Goal: Communication & Community: Answer question/provide support

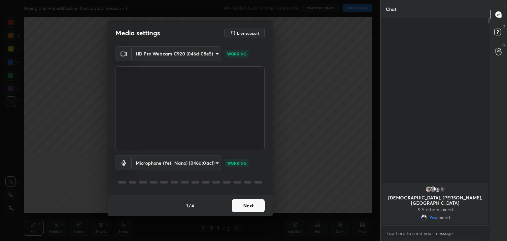
click at [249, 208] on button "Next" at bounding box center [248, 205] width 33 height 13
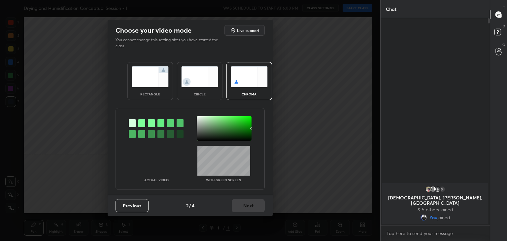
click at [141, 122] on div at bounding box center [141, 123] width 7 height 8
click at [198, 117] on div at bounding box center [224, 128] width 55 height 24
click at [257, 208] on button "Next" at bounding box center [248, 205] width 33 height 13
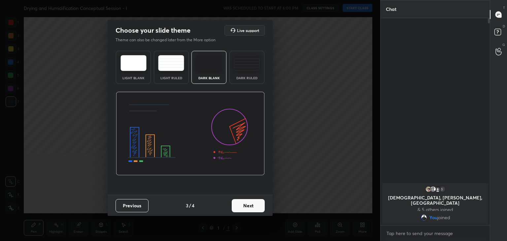
click at [262, 206] on button "Next" at bounding box center [248, 205] width 33 height 13
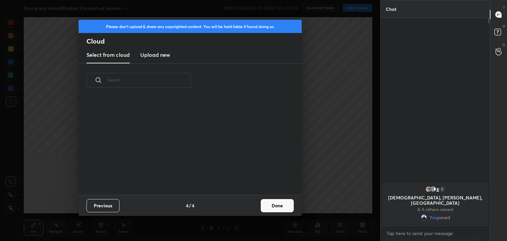
click at [270, 204] on button "Done" at bounding box center [277, 205] width 33 height 13
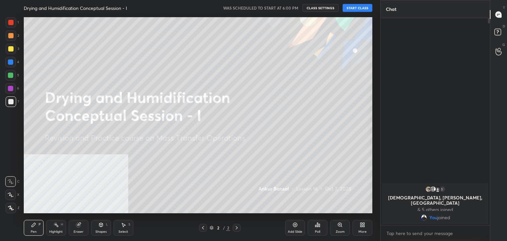
click at [352, 8] on button "START CLASS" at bounding box center [357, 8] width 30 height 8
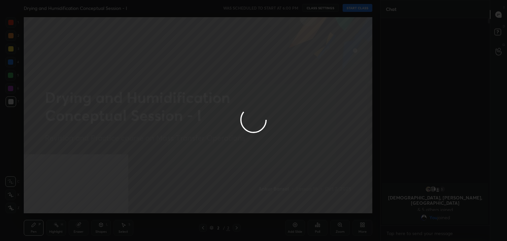
type textarea "x"
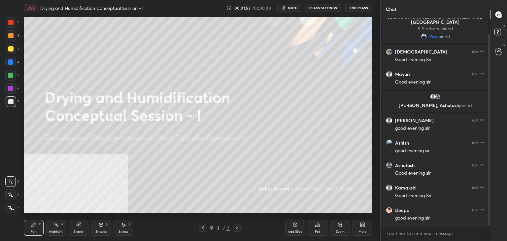
scroll to position [41, 0]
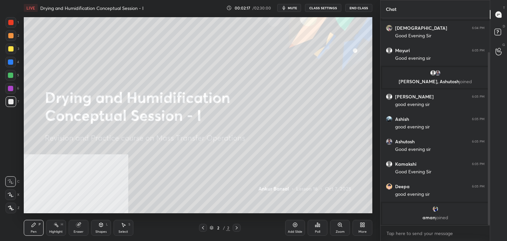
click at [361, 225] on icon at bounding box center [361, 224] width 5 height 5
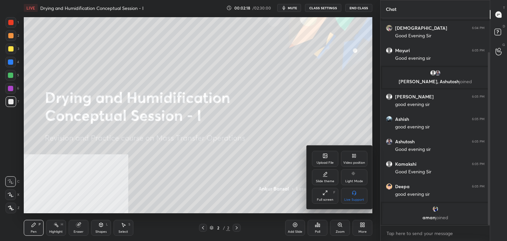
click at [322, 160] on div "Upload File" at bounding box center [325, 159] width 26 height 16
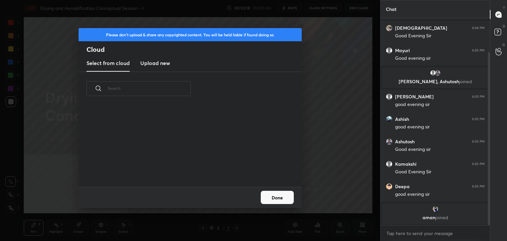
scroll to position [63, 0]
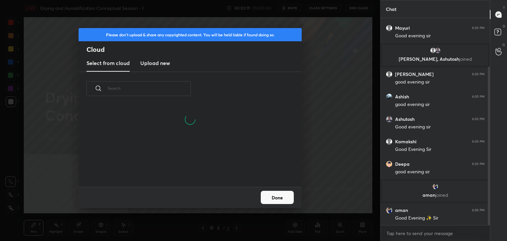
click at [153, 65] on h3 "Upload new" at bounding box center [155, 63] width 30 height 8
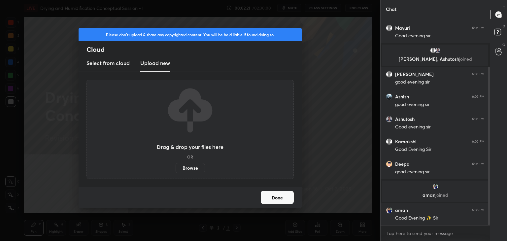
click at [187, 168] on label "Browse" at bounding box center [189, 168] width 29 height 11
click at [175, 168] on input "Browse" at bounding box center [175, 168] width 0 height 11
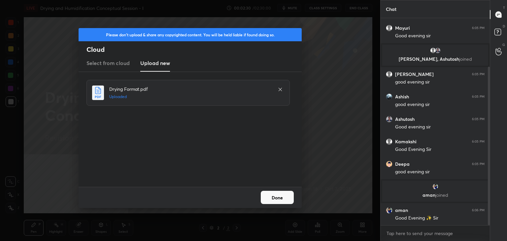
click at [275, 200] on button "Done" at bounding box center [277, 197] width 33 height 13
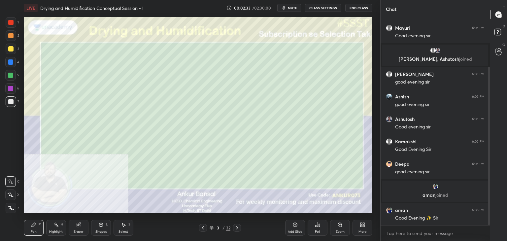
click at [13, 194] on icon at bounding box center [11, 194] width 6 height 5
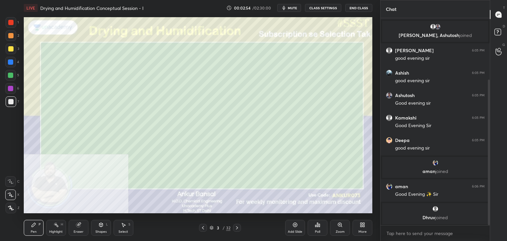
click at [99, 225] on icon at bounding box center [101, 225] width 4 height 4
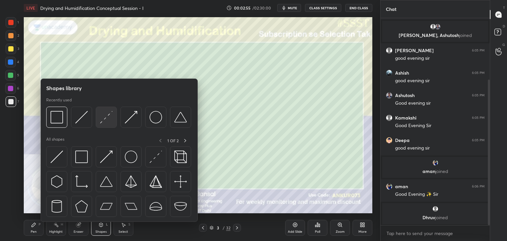
click at [108, 118] on img at bounding box center [106, 117] width 13 height 13
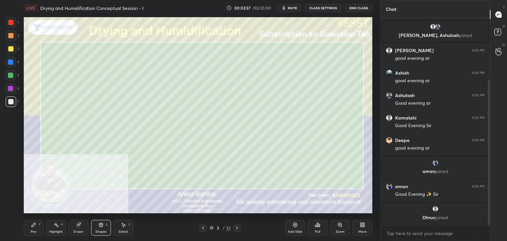
click at [35, 226] on icon at bounding box center [33, 224] width 5 height 5
click at [98, 229] on div "Shapes L" at bounding box center [101, 228] width 20 height 16
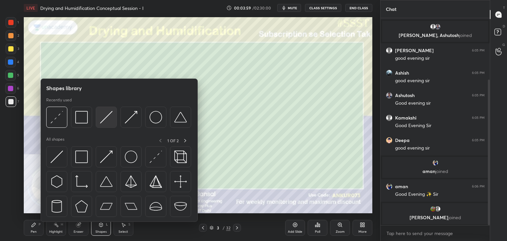
click at [102, 117] on img at bounding box center [106, 117] width 13 height 13
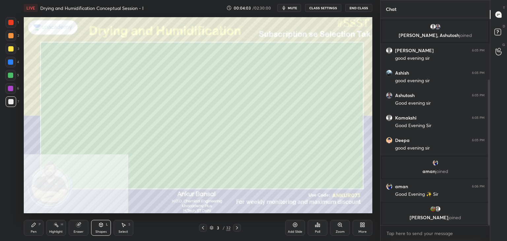
click at [37, 218] on div "Pen P Highlight H Eraser Shapes L Select S 3 / 32 Add Slide Poll Zoom More" at bounding box center [198, 227] width 348 height 26
click at [33, 229] on div "Pen P" at bounding box center [34, 228] width 20 height 16
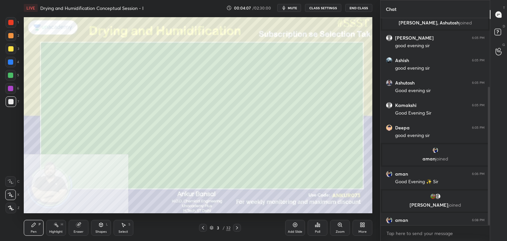
scroll to position [103, 0]
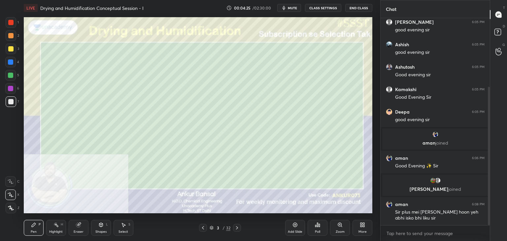
click at [98, 229] on div "Shapes L" at bounding box center [101, 228] width 20 height 16
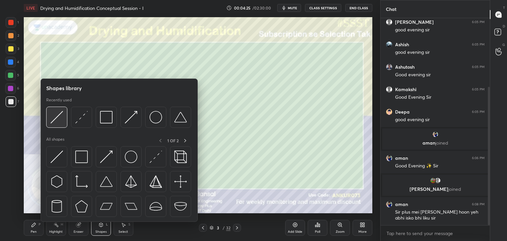
click at [61, 123] on img at bounding box center [56, 117] width 13 height 13
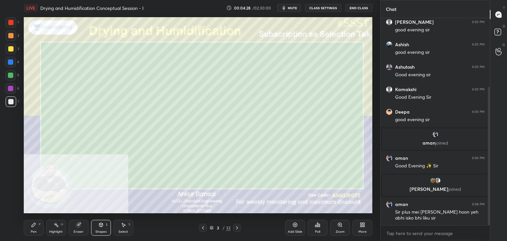
click at [33, 225] on icon at bounding box center [34, 225] width 4 height 4
click at [99, 227] on icon at bounding box center [100, 224] width 5 height 5
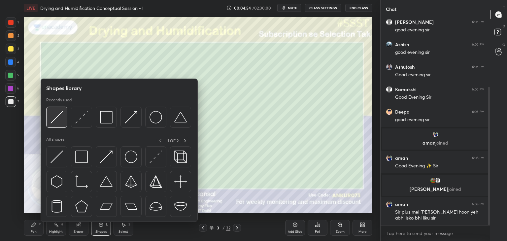
click at [54, 122] on img at bounding box center [56, 117] width 13 height 13
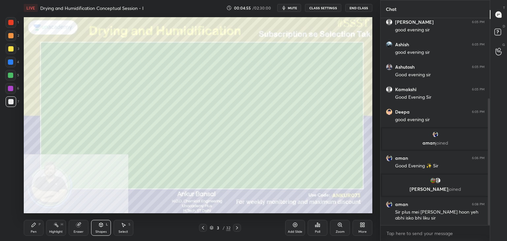
scroll to position [131, 0]
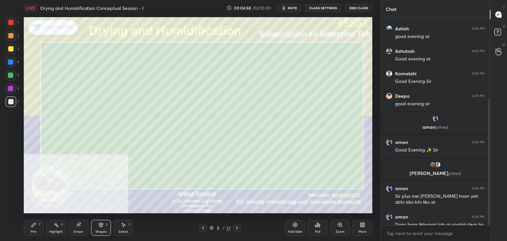
click at [37, 227] on div "Pen P" at bounding box center [34, 228] width 20 height 16
click at [100, 226] on icon at bounding box center [101, 225] width 4 height 4
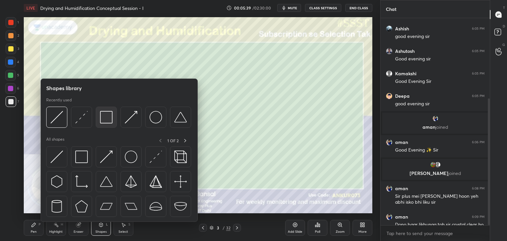
click at [107, 118] on img at bounding box center [106, 117] width 13 height 13
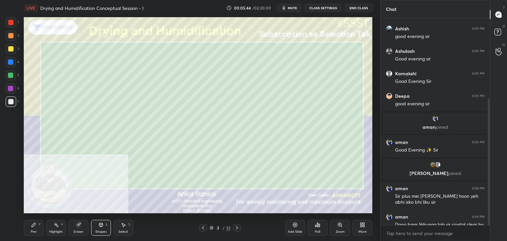
click at [37, 228] on div "Pen P" at bounding box center [34, 228] width 20 height 16
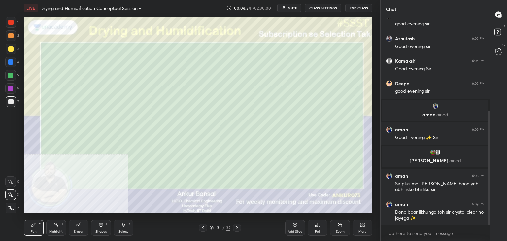
scroll to position [168, 0]
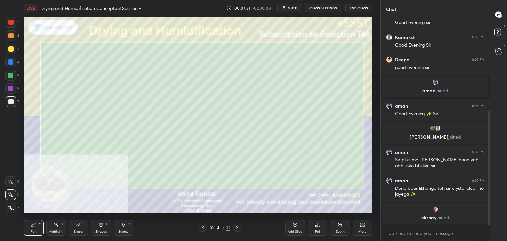
click at [201, 227] on icon at bounding box center [202, 227] width 5 height 5
click at [122, 223] on icon at bounding box center [123, 224] width 5 height 5
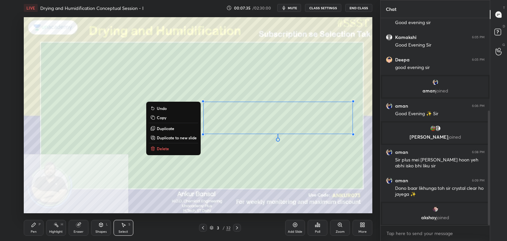
click at [159, 117] on p "Copy" at bounding box center [162, 117] width 10 height 5
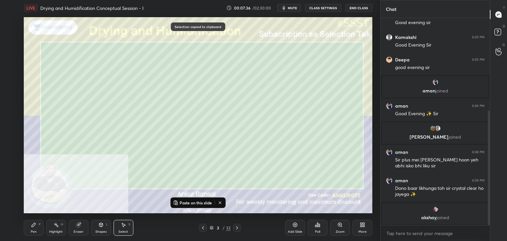
click at [236, 227] on icon at bounding box center [236, 227] width 5 height 5
click at [196, 201] on p "Paste on this slide" at bounding box center [195, 202] width 32 height 5
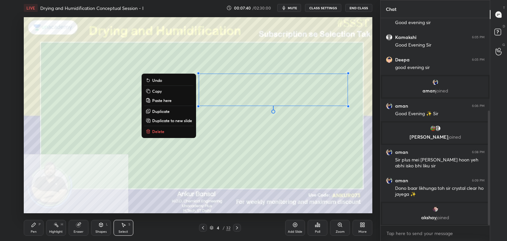
click at [35, 229] on div "Pen P" at bounding box center [34, 228] width 20 height 16
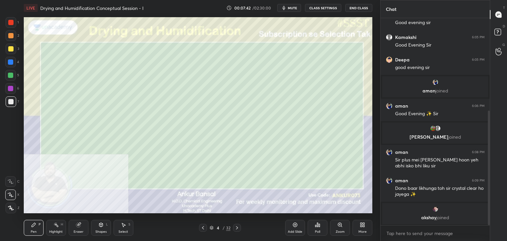
click at [84, 226] on div "Eraser" at bounding box center [79, 228] width 20 height 16
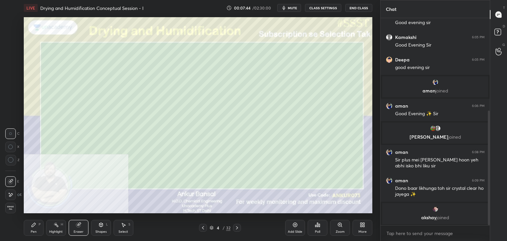
click at [8, 193] on icon at bounding box center [10, 195] width 5 height 6
click at [94, 229] on div "Shapes L" at bounding box center [101, 228] width 20 height 16
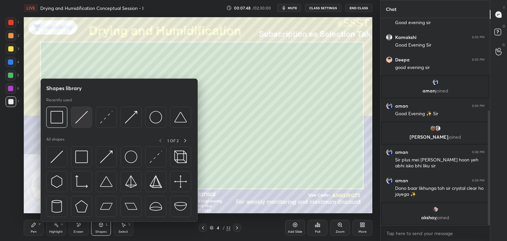
click at [80, 118] on img at bounding box center [81, 117] width 13 height 13
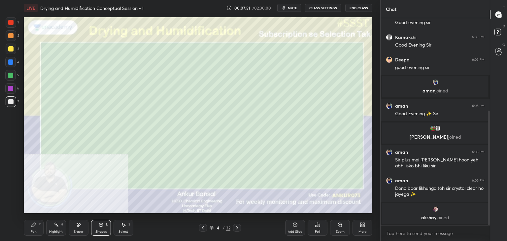
click at [33, 229] on div "Pen P" at bounding box center [34, 228] width 20 height 16
click at [99, 226] on icon at bounding box center [100, 224] width 5 height 5
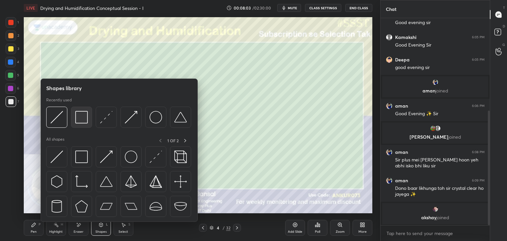
click at [79, 113] on img at bounding box center [81, 117] width 13 height 13
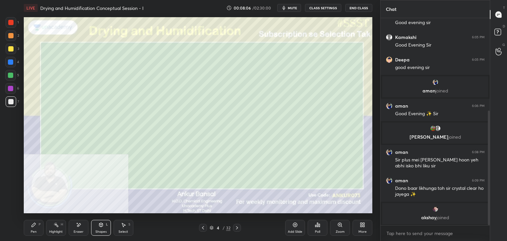
click at [27, 231] on div "Pen P" at bounding box center [34, 228] width 20 height 16
click at [100, 226] on icon at bounding box center [101, 225] width 4 height 4
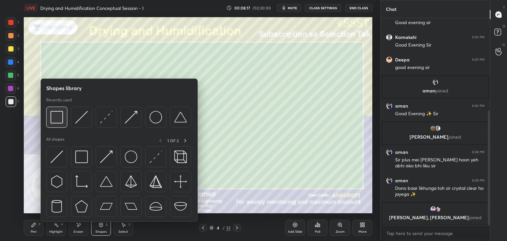
click at [62, 117] on img at bounding box center [56, 117] width 13 height 13
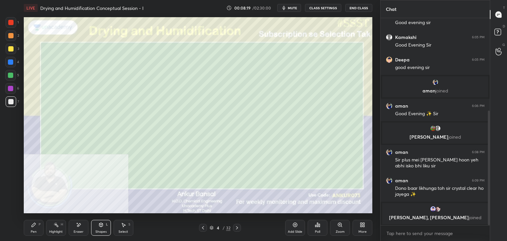
click at [33, 227] on icon at bounding box center [34, 225] width 4 height 4
click at [202, 227] on icon at bounding box center [203, 227] width 2 height 3
click at [117, 226] on div "Select S" at bounding box center [123, 228] width 20 height 16
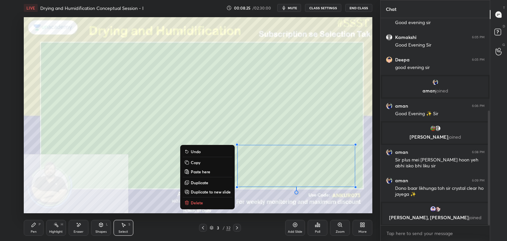
click at [195, 160] on p "Copy" at bounding box center [196, 162] width 10 height 5
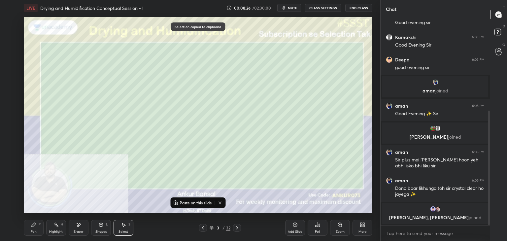
click at [237, 225] on icon at bounding box center [236, 227] width 5 height 5
click at [199, 202] on p "Paste on this slide" at bounding box center [195, 202] width 32 height 5
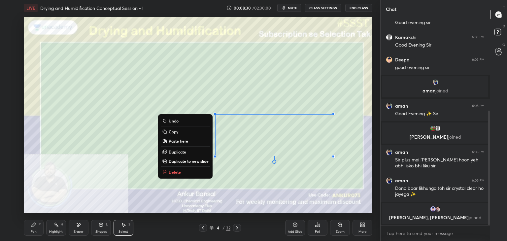
click at [33, 227] on icon at bounding box center [33, 224] width 5 height 5
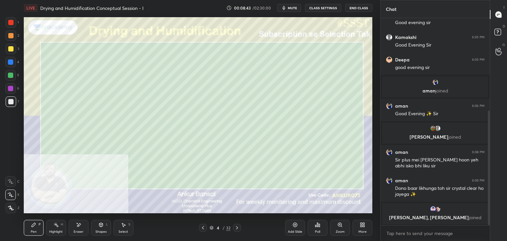
click at [100, 226] on icon at bounding box center [101, 225] width 4 height 4
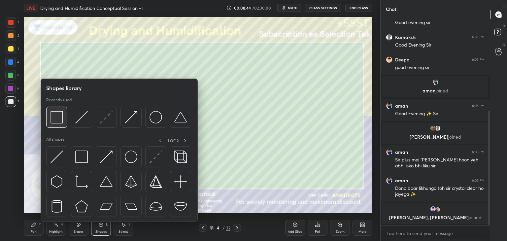
click at [61, 114] on img at bounding box center [56, 117] width 13 height 13
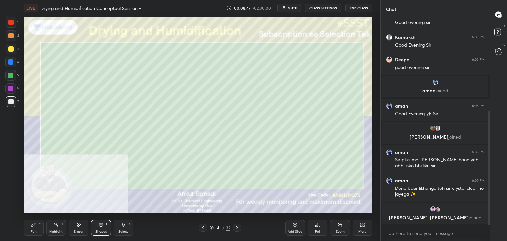
click at [35, 227] on icon at bounding box center [33, 224] width 5 height 5
click at [98, 226] on div "Shapes L" at bounding box center [101, 228] width 20 height 16
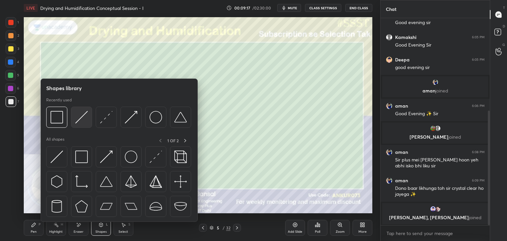
click at [82, 120] on img at bounding box center [81, 117] width 13 height 13
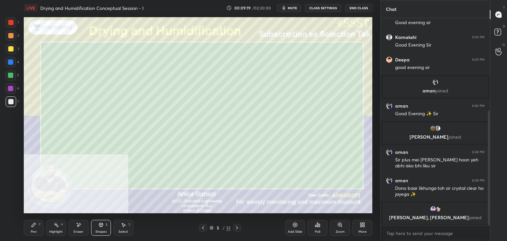
click at [33, 225] on icon at bounding box center [34, 225] width 4 height 4
click at [100, 226] on icon at bounding box center [101, 225] width 4 height 4
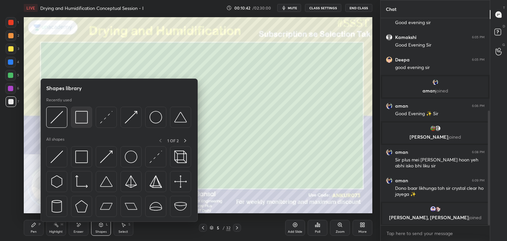
click at [82, 120] on img at bounding box center [81, 117] width 13 height 13
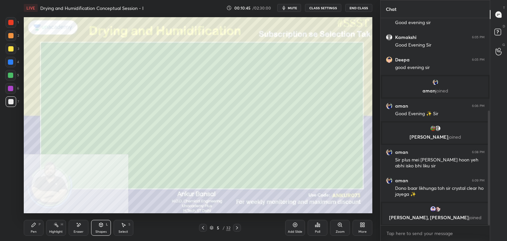
click at [37, 222] on div "Pen P" at bounding box center [34, 228] width 20 height 16
click at [237, 226] on icon at bounding box center [236, 227] width 5 height 5
click at [100, 229] on div "Shapes L" at bounding box center [101, 228] width 20 height 16
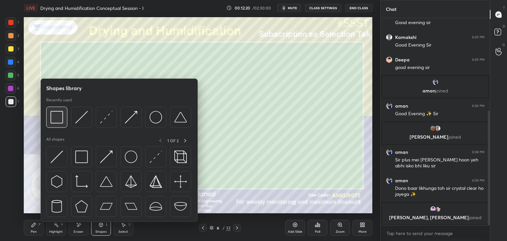
click at [66, 125] on div at bounding box center [56, 117] width 21 height 21
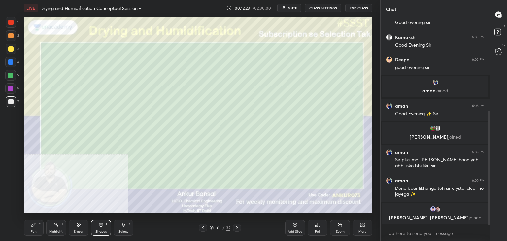
click at [33, 232] on div "Pen" at bounding box center [34, 231] width 6 height 3
click at [98, 229] on div "Shapes L" at bounding box center [101, 228] width 20 height 16
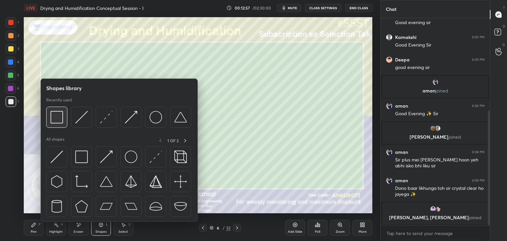
click at [64, 116] on div at bounding box center [56, 117] width 21 height 21
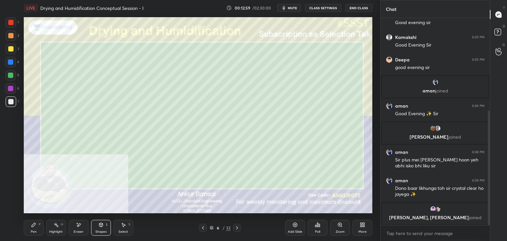
click at [34, 224] on icon at bounding box center [34, 225] width 4 height 4
click at [98, 227] on div "Shapes L" at bounding box center [101, 228] width 20 height 16
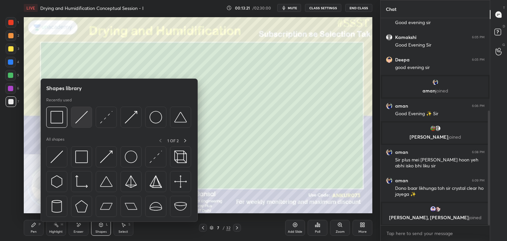
click at [75, 117] on img at bounding box center [81, 117] width 13 height 13
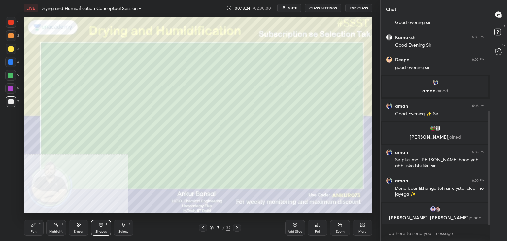
click at [34, 227] on icon at bounding box center [33, 224] width 5 height 5
click at [100, 227] on icon at bounding box center [100, 224] width 5 height 5
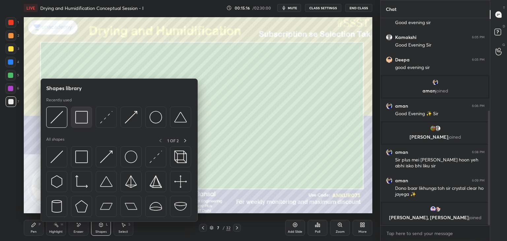
click at [77, 117] on img at bounding box center [81, 117] width 13 height 13
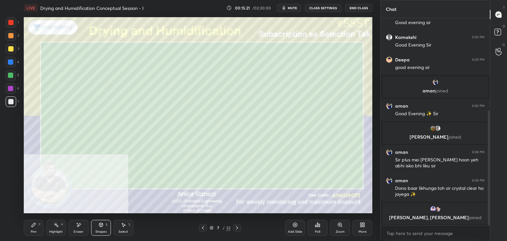
click at [41, 226] on div "Pen P" at bounding box center [34, 228] width 20 height 16
click at [123, 225] on icon at bounding box center [124, 225] width 4 height 4
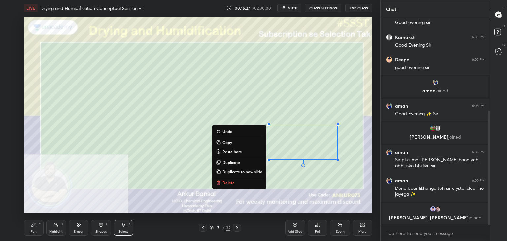
click at [33, 225] on icon at bounding box center [34, 225] width 4 height 4
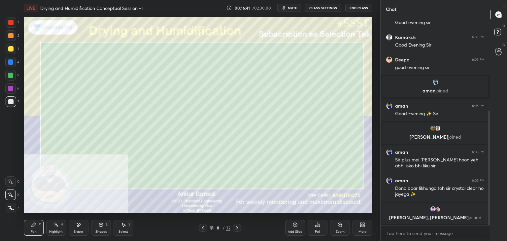
click at [99, 227] on icon at bounding box center [100, 224] width 5 height 5
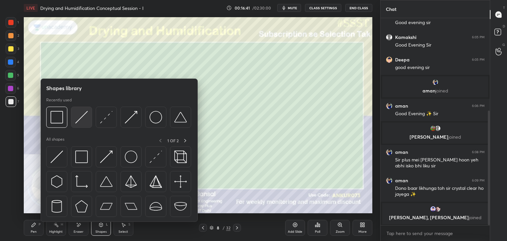
click at [81, 118] on img at bounding box center [81, 117] width 13 height 13
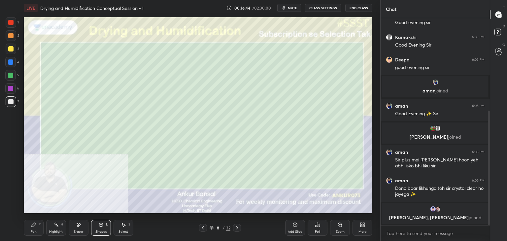
click at [33, 227] on icon at bounding box center [33, 224] width 5 height 5
click at [100, 229] on div "Shapes L" at bounding box center [101, 228] width 20 height 16
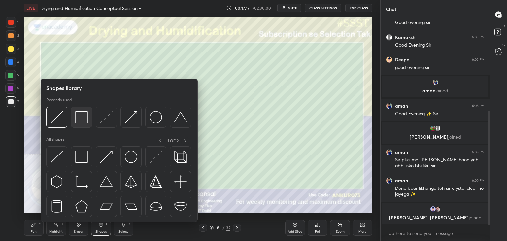
click at [79, 115] on img at bounding box center [81, 117] width 13 height 13
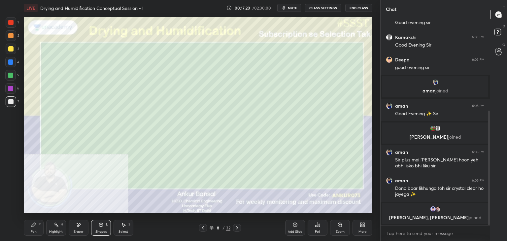
click at [40, 228] on div "Pen P" at bounding box center [34, 228] width 20 height 16
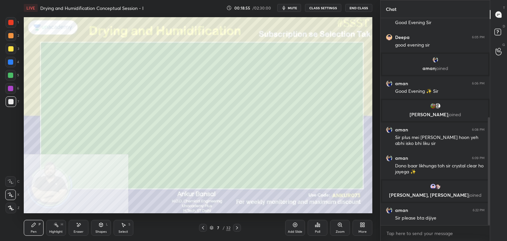
click at [235, 228] on icon at bounding box center [236, 227] width 5 height 5
click at [237, 227] on icon at bounding box center [236, 227] width 5 height 5
click at [99, 229] on div "Shapes L" at bounding box center [101, 228] width 20 height 16
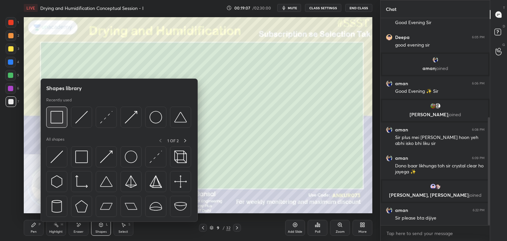
click at [61, 116] on img at bounding box center [56, 117] width 13 height 13
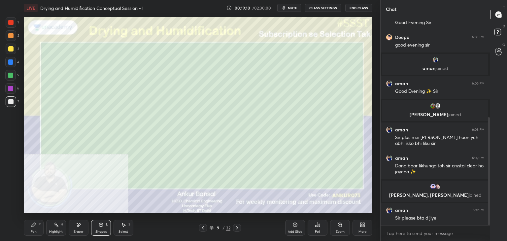
click at [38, 231] on div "Pen P" at bounding box center [34, 228] width 20 height 16
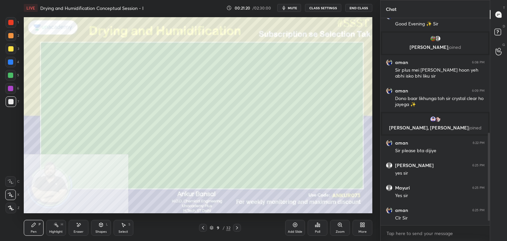
scroll to position [280, 0]
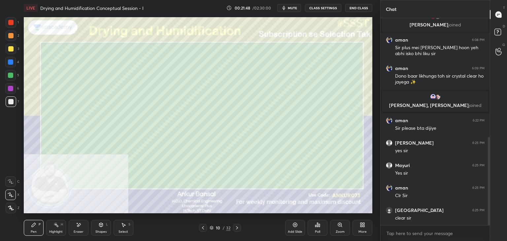
click at [98, 228] on div "Shapes L" at bounding box center [101, 228] width 20 height 16
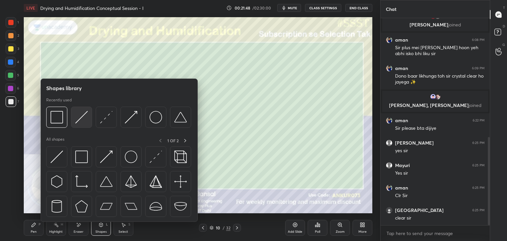
click at [82, 117] on img at bounding box center [81, 117] width 13 height 13
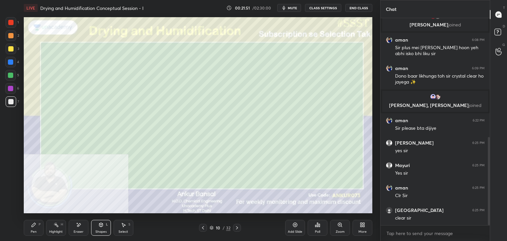
click at [33, 227] on icon at bounding box center [34, 225] width 4 height 4
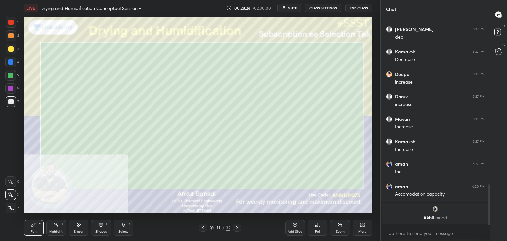
scroll to position [700, 0]
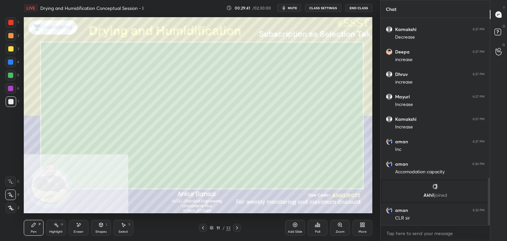
click at [123, 227] on icon at bounding box center [123, 224] width 5 height 5
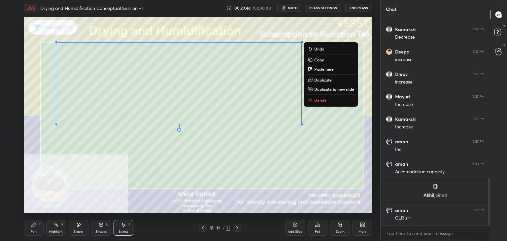
click at [317, 62] on p "Copy" at bounding box center [319, 59] width 10 height 5
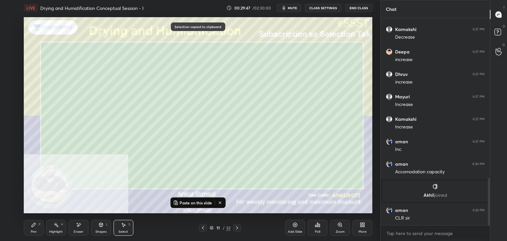
click at [236, 228] on icon at bounding box center [236, 227] width 5 height 5
click at [190, 201] on p "Paste on this slide" at bounding box center [195, 202] width 32 height 5
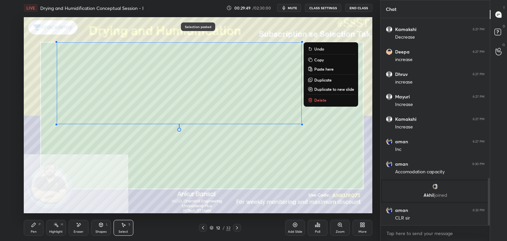
click at [83, 228] on div "Eraser" at bounding box center [79, 228] width 20 height 16
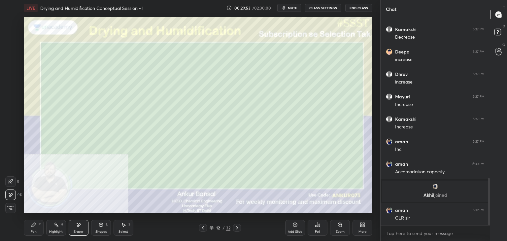
click at [38, 228] on div "Pen P" at bounding box center [34, 228] width 20 height 16
click at [119, 229] on div "Select S" at bounding box center [123, 228] width 20 height 16
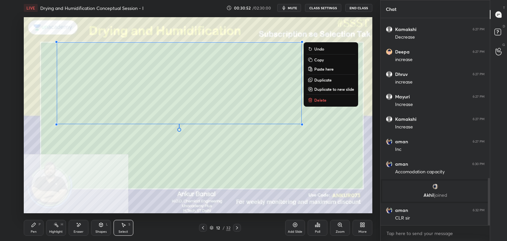
click at [321, 59] on p "Copy" at bounding box center [319, 59] width 10 height 5
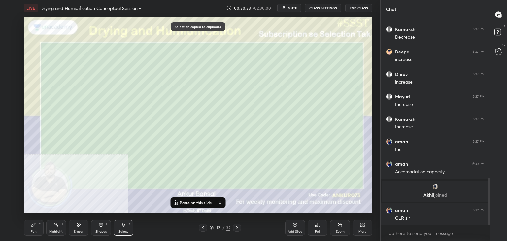
click at [237, 228] on icon at bounding box center [236, 227] width 5 height 5
click at [195, 203] on p "Paste on this slide" at bounding box center [195, 202] width 32 height 5
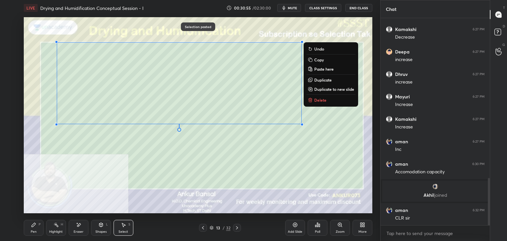
click at [36, 228] on div "Pen P" at bounding box center [34, 228] width 20 height 16
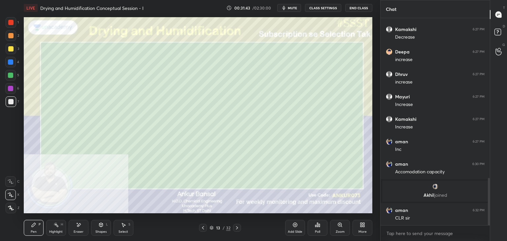
click at [81, 226] on icon at bounding box center [78, 225] width 5 height 6
click at [37, 228] on div "Pen P" at bounding box center [34, 228] width 20 height 16
click at [121, 227] on icon at bounding box center [123, 224] width 5 height 5
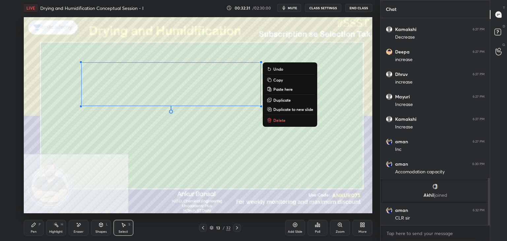
click at [278, 77] on p "Copy" at bounding box center [278, 79] width 10 height 5
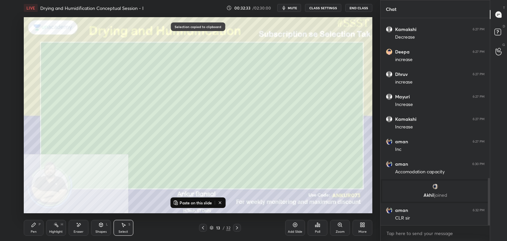
click at [239, 227] on icon at bounding box center [236, 227] width 5 height 5
click at [189, 203] on p "Paste on this slide" at bounding box center [195, 202] width 32 height 5
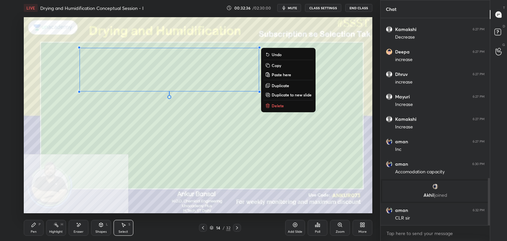
click at [37, 226] on div "Pen P" at bounding box center [34, 228] width 20 height 16
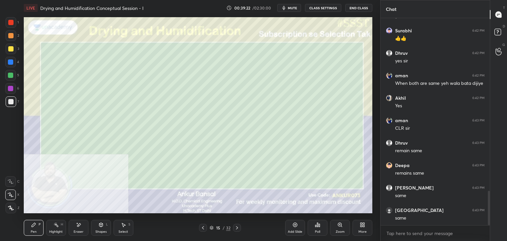
scroll to position [1059, 0]
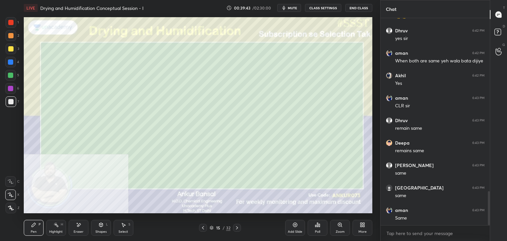
click at [236, 227] on icon at bounding box center [236, 227] width 5 height 5
click at [101, 230] on div "Shapes" at bounding box center [100, 231] width 11 height 3
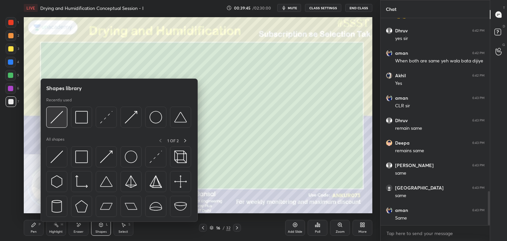
click at [53, 118] on img at bounding box center [56, 117] width 13 height 13
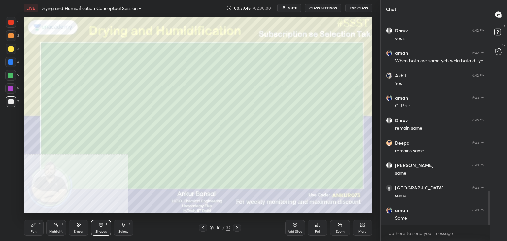
click at [101, 225] on icon at bounding box center [101, 225] width 0 height 2
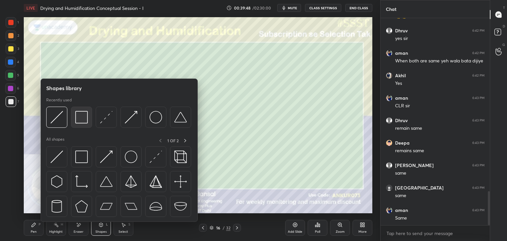
click at [80, 116] on img at bounding box center [81, 117] width 13 height 13
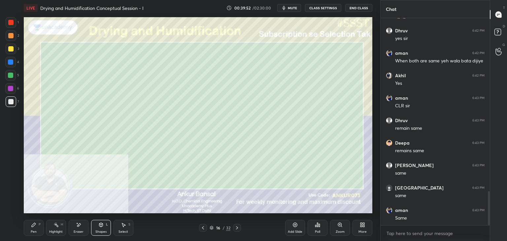
click at [98, 226] on icon at bounding box center [100, 224] width 5 height 5
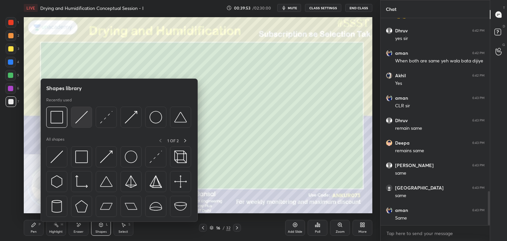
click at [79, 121] on img at bounding box center [81, 117] width 13 height 13
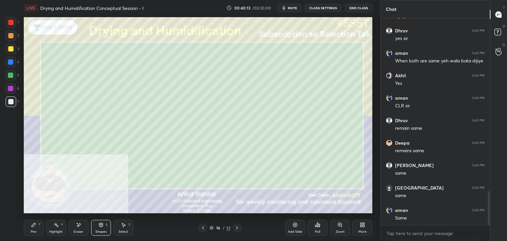
click at [106, 226] on div "Shapes L" at bounding box center [101, 228] width 20 height 16
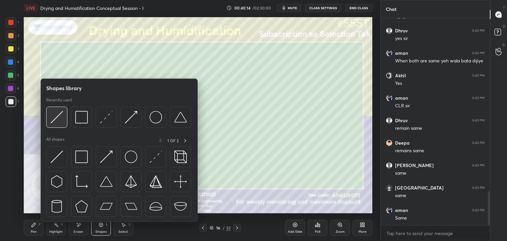
click at [61, 114] on img at bounding box center [56, 117] width 13 height 13
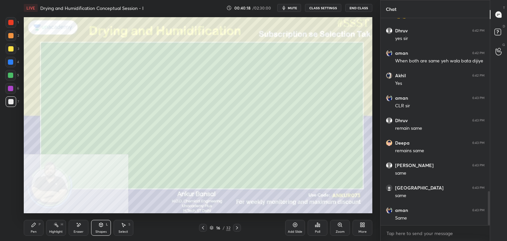
click at [30, 227] on div "Pen P" at bounding box center [34, 228] width 20 height 16
click at [97, 229] on div "Shapes L" at bounding box center [101, 228] width 20 height 16
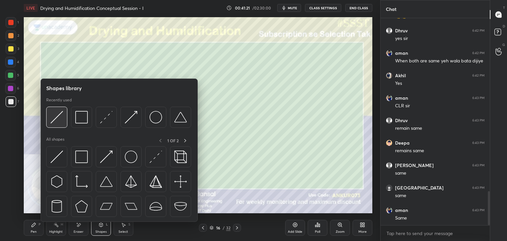
click at [55, 117] on img at bounding box center [56, 117] width 13 height 13
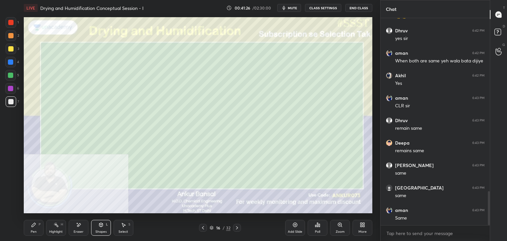
click at [96, 223] on div "Shapes L" at bounding box center [101, 228] width 20 height 16
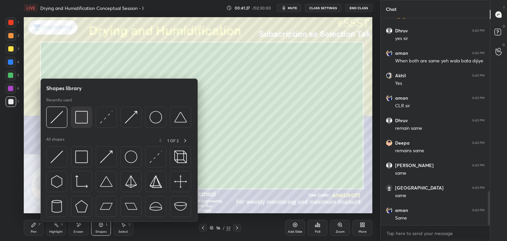
click at [79, 115] on img at bounding box center [81, 117] width 13 height 13
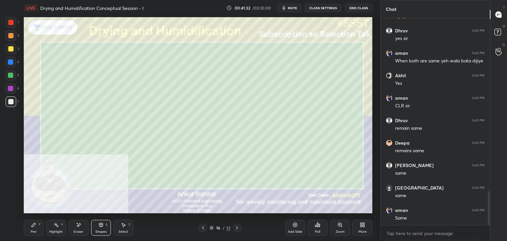
click at [102, 225] on icon at bounding box center [101, 225] width 4 height 4
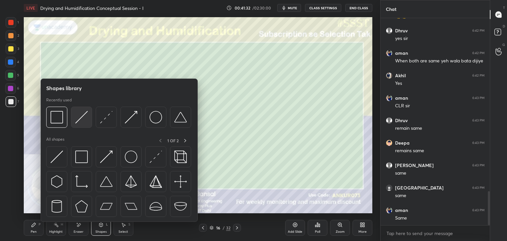
click at [78, 117] on img at bounding box center [81, 117] width 13 height 13
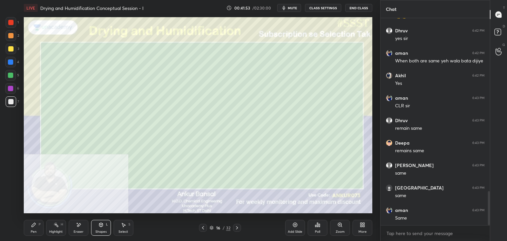
click at [40, 225] on div "P" at bounding box center [40, 224] width 2 height 3
click at [98, 223] on div "Shapes L" at bounding box center [101, 228] width 20 height 16
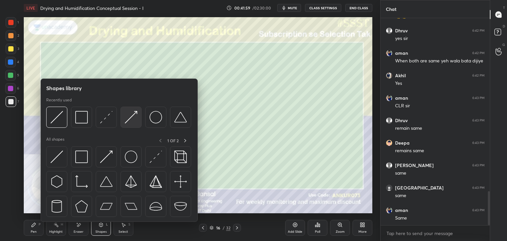
click at [131, 118] on img at bounding box center [131, 117] width 13 height 13
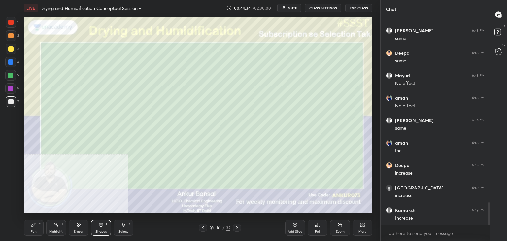
scroll to position [1687, 0]
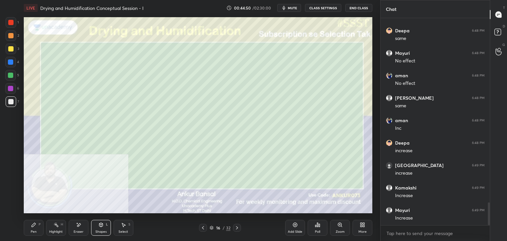
click at [31, 226] on icon at bounding box center [33, 224] width 5 height 5
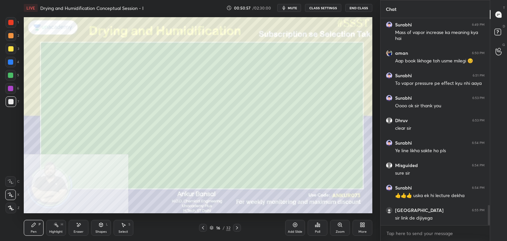
scroll to position [1939, 0]
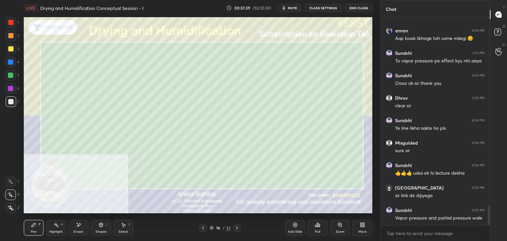
click at [360, 227] on icon at bounding box center [361, 224] width 5 height 5
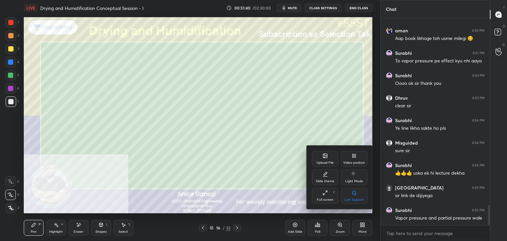
click at [324, 161] on div "Upload File" at bounding box center [324, 162] width 17 height 3
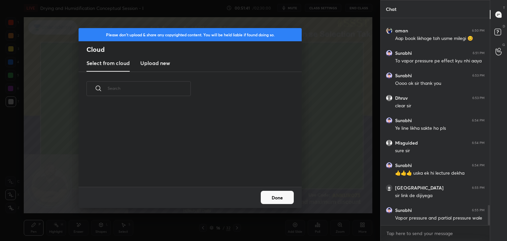
scroll to position [1974, 0]
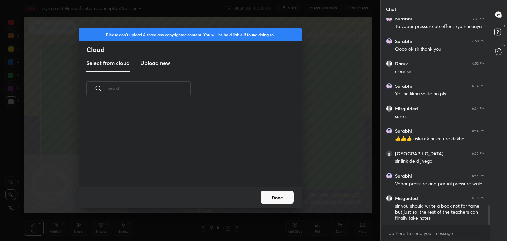
click at [160, 63] on h3 "Upload new" at bounding box center [155, 63] width 30 height 8
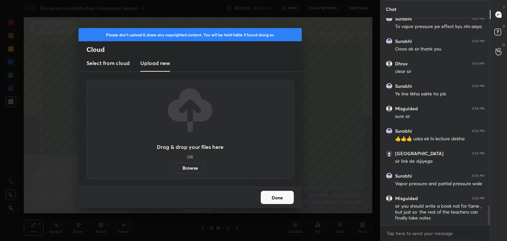
click at [188, 165] on label "Browse" at bounding box center [189, 168] width 29 height 11
click at [175, 165] on input "Browse" at bounding box center [175, 168] width 0 height 11
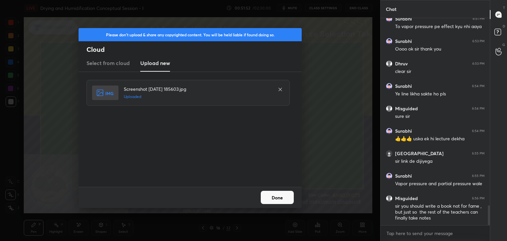
click at [272, 193] on button "Done" at bounding box center [277, 197] width 33 height 13
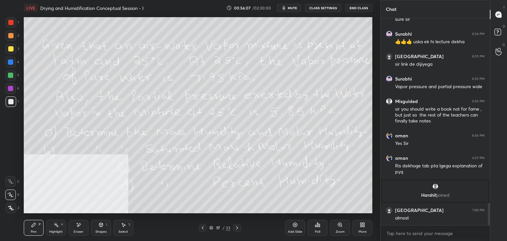
scroll to position [1735, 0]
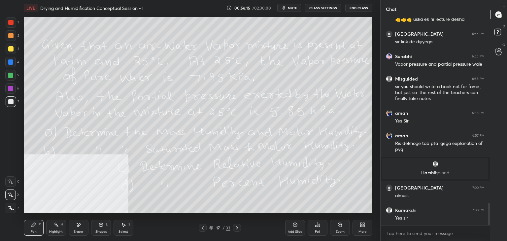
click at [372, 141] on div "Setting up your live class Poll for secs No correct answer Start poll" at bounding box center [198, 115] width 354 height 199
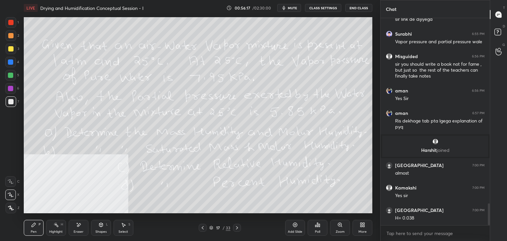
click at [238, 226] on icon at bounding box center [236, 227] width 5 height 5
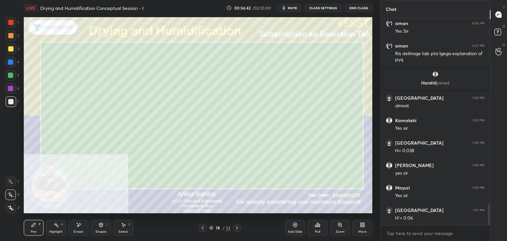
scroll to position [1832, 0]
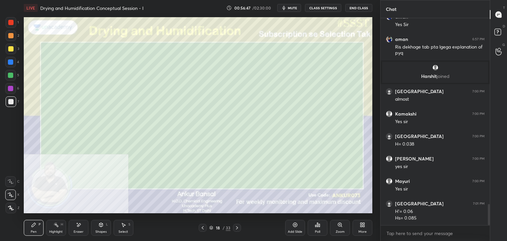
click at [374, 169] on div "Setting up your live class Poll for secs No correct answer Start poll" at bounding box center [198, 115] width 354 height 199
click at [376, 161] on div "1 2 3 4 5 6 7 C X Z E E Erase all H H LIVE Drying and Humidification Conceptual…" at bounding box center [190, 120] width 380 height 241
click at [375, 131] on div "1 2 3 4 5 6 7 C X Z E E Erase all H H LIVE Drying and Humidification Conceptual…" at bounding box center [190, 120] width 380 height 241
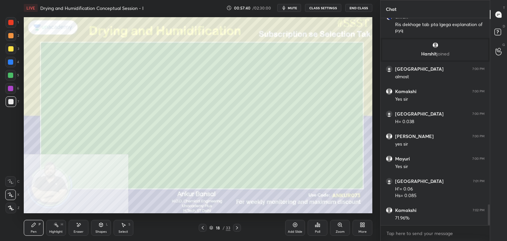
click at [363, 227] on icon at bounding box center [361, 224] width 5 height 5
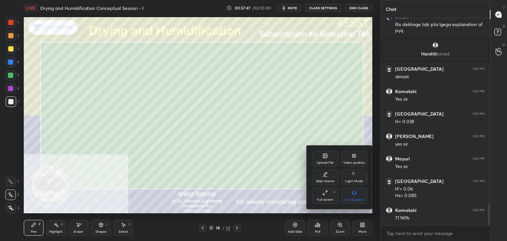
click at [320, 156] on div "Upload File" at bounding box center [325, 159] width 26 height 16
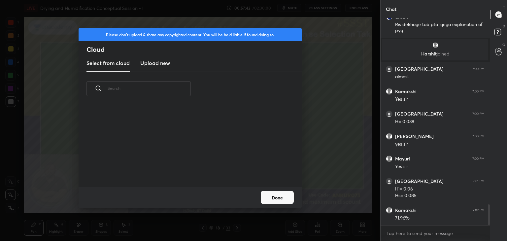
scroll to position [81, 212]
click at [159, 66] on h3 "Upload new" at bounding box center [155, 63] width 30 height 8
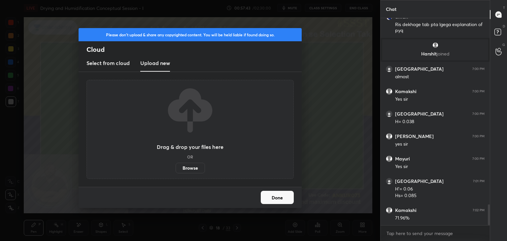
click at [186, 166] on label "Browse" at bounding box center [189, 168] width 29 height 11
click at [175, 166] on input "Browse" at bounding box center [175, 168] width 0 height 11
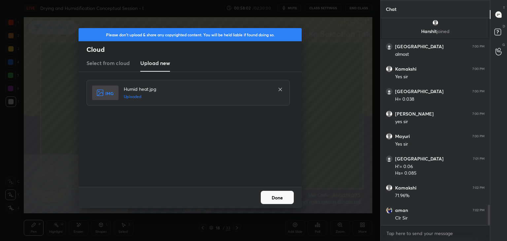
click at [280, 199] on button "Done" at bounding box center [277, 197] width 33 height 13
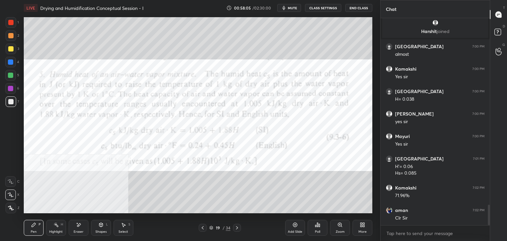
click at [8, 17] on div at bounding box center [11, 22] width 11 height 11
click at [99, 229] on div "Shapes L" at bounding box center [101, 228] width 20 height 16
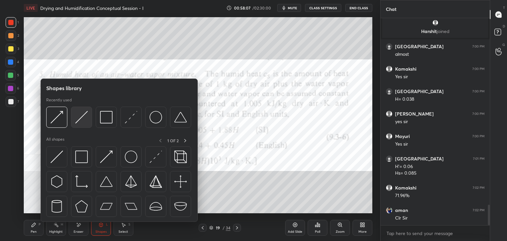
click at [77, 112] on img at bounding box center [81, 117] width 13 height 13
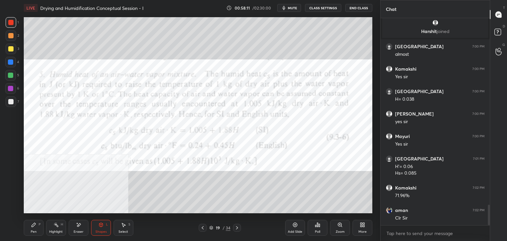
click at [34, 226] on icon at bounding box center [33, 224] width 5 height 5
click at [98, 230] on div "Shapes" at bounding box center [100, 231] width 11 height 3
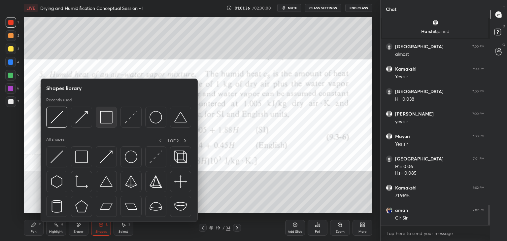
click at [107, 116] on img at bounding box center [106, 117] width 13 height 13
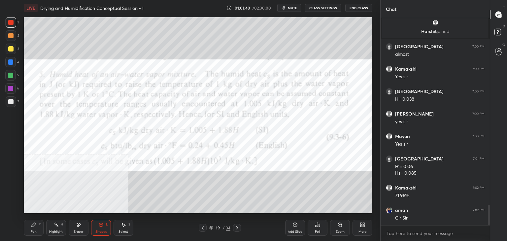
click at [31, 223] on icon at bounding box center [33, 224] width 5 height 5
click at [360, 225] on icon at bounding box center [361, 224] width 5 height 5
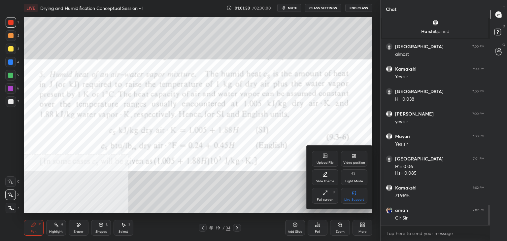
click at [319, 155] on div "Upload File" at bounding box center [325, 159] width 26 height 16
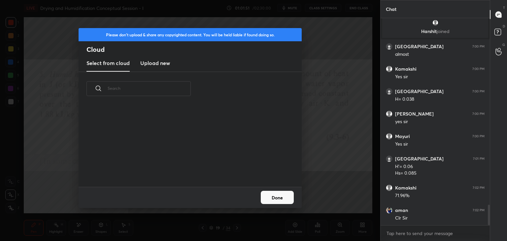
scroll to position [81, 212]
click at [158, 60] on h3 "Upload new" at bounding box center [155, 63] width 30 height 8
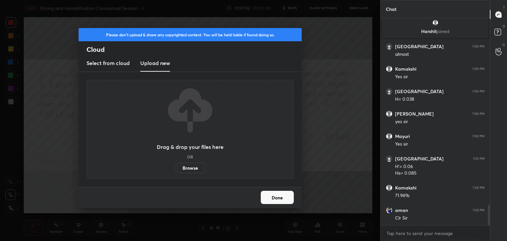
click at [188, 166] on label "Browse" at bounding box center [189, 168] width 29 height 11
click at [175, 166] on input "Browse" at bounding box center [175, 168] width 0 height 11
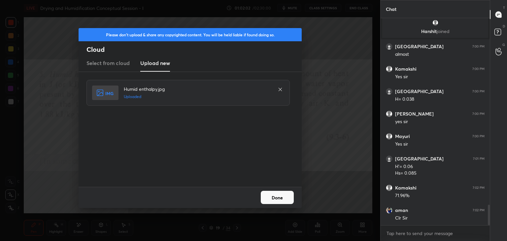
click at [284, 192] on button "Done" at bounding box center [277, 197] width 33 height 13
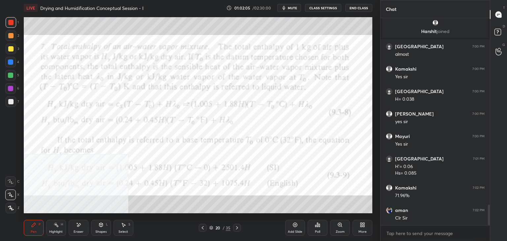
click at [98, 226] on div "Shapes L" at bounding box center [101, 228] width 20 height 16
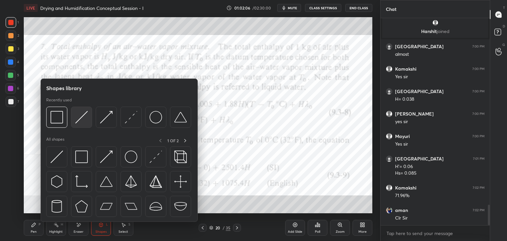
click at [78, 119] on img at bounding box center [81, 117] width 13 height 13
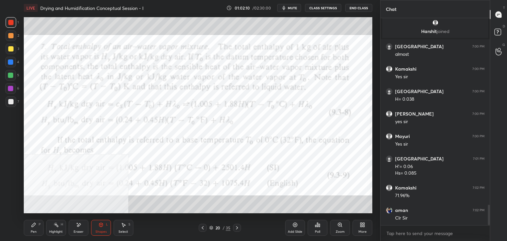
click at [36, 226] on icon at bounding box center [33, 224] width 5 height 5
click at [98, 228] on div "Shapes L" at bounding box center [101, 228] width 20 height 16
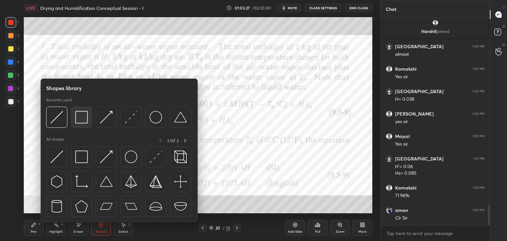
click at [78, 117] on img at bounding box center [81, 117] width 13 height 13
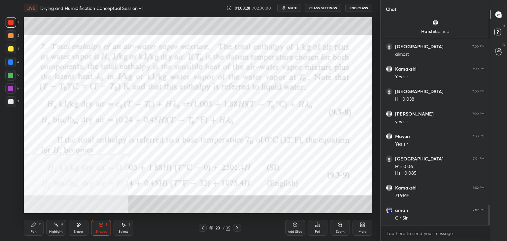
click at [95, 226] on div "Shapes L" at bounding box center [101, 228] width 20 height 16
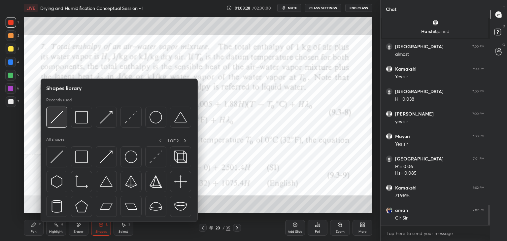
click at [52, 113] on img at bounding box center [56, 117] width 13 height 13
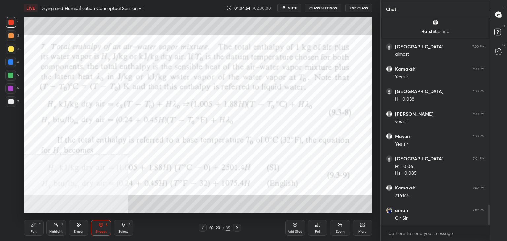
click at [362, 227] on icon at bounding box center [363, 226] width 2 height 2
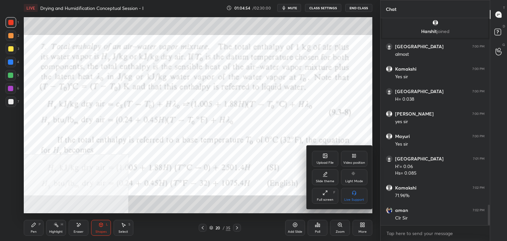
click at [354, 160] on div "Video position" at bounding box center [354, 159] width 26 height 16
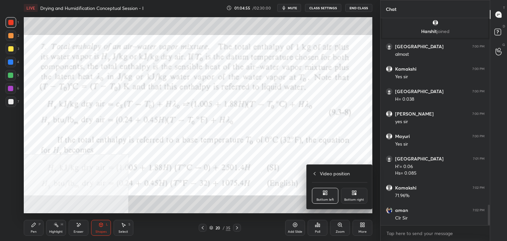
click at [356, 192] on icon at bounding box center [355, 192] width 2 height 2
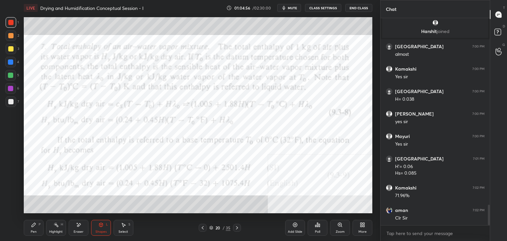
click at [96, 226] on div "Shapes L" at bounding box center [101, 228] width 20 height 16
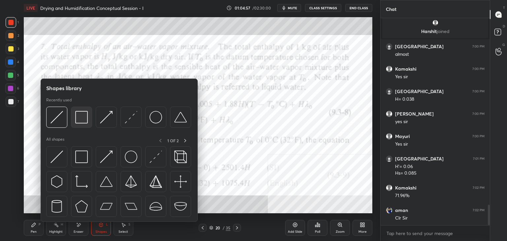
click at [73, 111] on div at bounding box center [81, 117] width 21 height 21
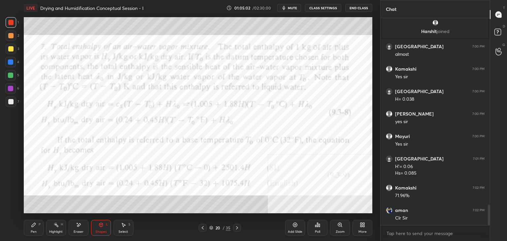
click at [31, 227] on div "Pen P" at bounding box center [34, 228] width 20 height 16
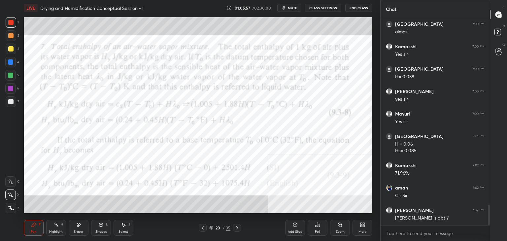
click at [363, 230] on div "More" at bounding box center [362, 231] width 8 height 3
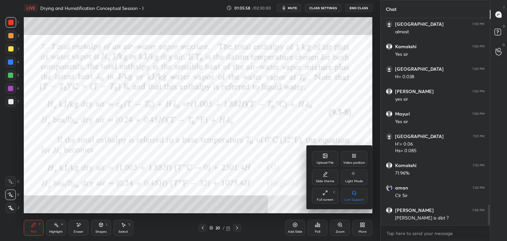
click at [322, 156] on icon at bounding box center [324, 155] width 5 height 5
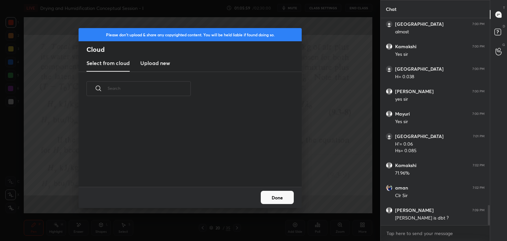
scroll to position [1921, 0]
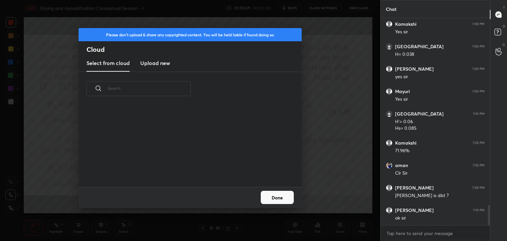
click at [160, 64] on h3 "Upload new" at bounding box center [155, 63] width 30 height 8
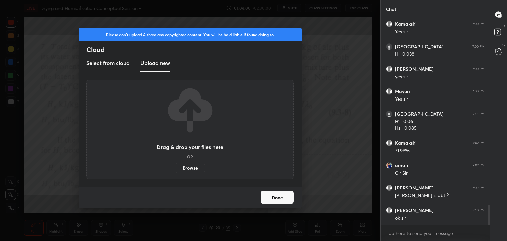
click at [191, 169] on label "Browse" at bounding box center [189, 168] width 29 height 11
click at [175, 169] on input "Browse" at bounding box center [175, 168] width 0 height 11
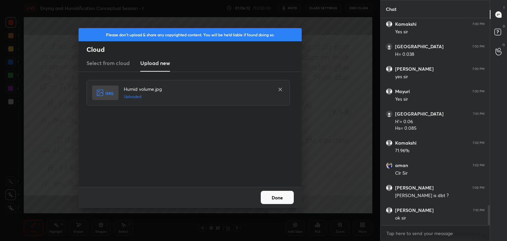
click at [279, 200] on button "Done" at bounding box center [277, 197] width 33 height 13
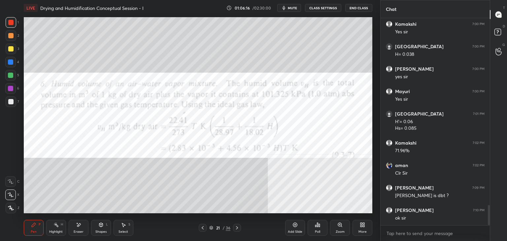
click at [98, 224] on icon at bounding box center [100, 224] width 5 height 5
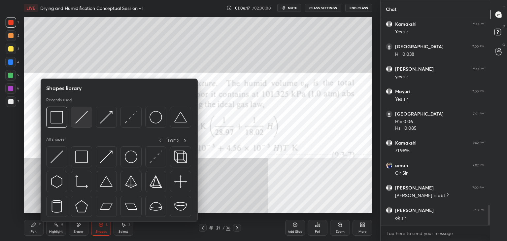
click at [78, 122] on img at bounding box center [81, 117] width 13 height 13
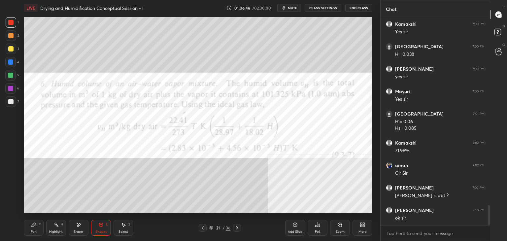
click at [98, 224] on icon at bounding box center [100, 224] width 5 height 5
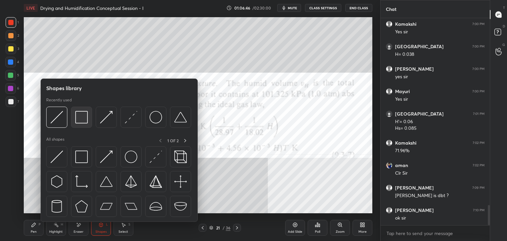
click at [81, 116] on img at bounding box center [81, 117] width 13 height 13
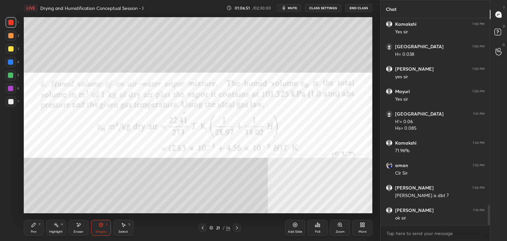
click at [32, 225] on icon at bounding box center [33, 224] width 5 height 5
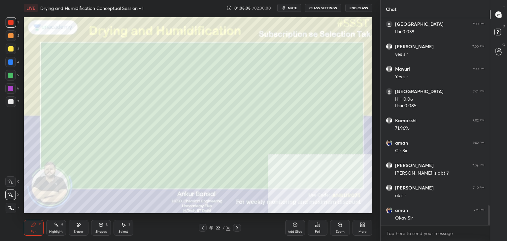
click at [11, 100] on div at bounding box center [10, 101] width 5 height 5
click at [97, 230] on div "Shapes" at bounding box center [100, 231] width 11 height 3
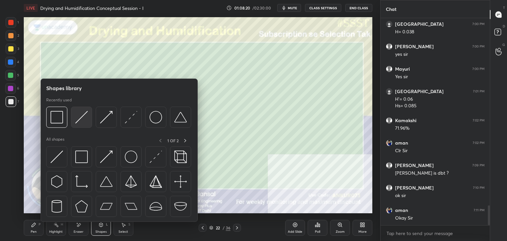
click at [84, 119] on img at bounding box center [81, 117] width 13 height 13
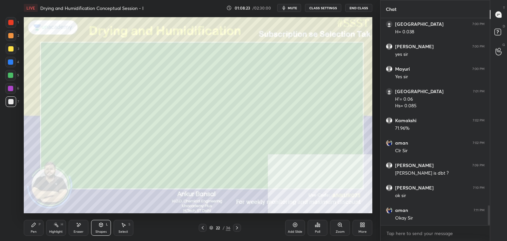
click at [355, 222] on div "More" at bounding box center [362, 228] width 20 height 16
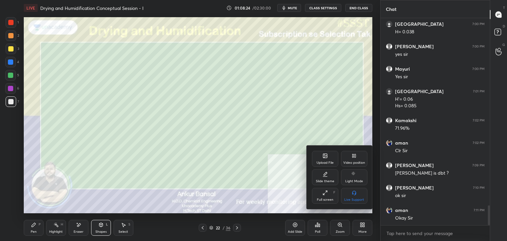
click at [356, 157] on icon at bounding box center [353, 155] width 5 height 5
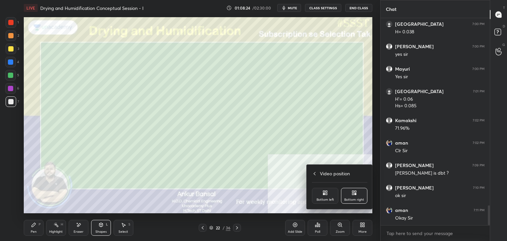
click at [329, 196] on div "Bottom left" at bounding box center [325, 196] width 26 height 16
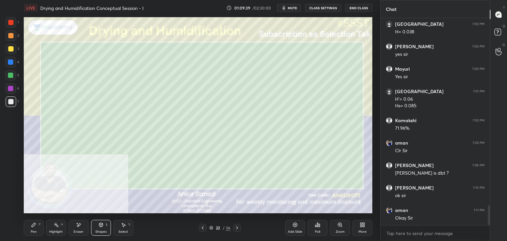
click at [35, 233] on div "Pen" at bounding box center [34, 231] width 6 height 3
click at [78, 223] on icon at bounding box center [77, 223] width 1 height 1
click at [36, 225] on div "Pen P" at bounding box center [34, 228] width 20 height 16
click at [78, 227] on icon at bounding box center [78, 225] width 5 height 6
click at [39, 228] on div "Pen P" at bounding box center [34, 228] width 20 height 16
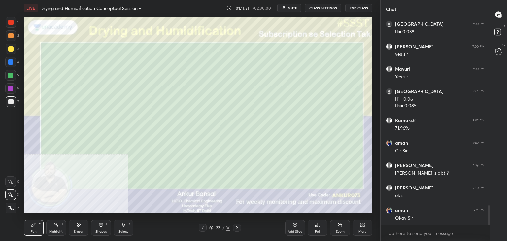
scroll to position [1966, 0]
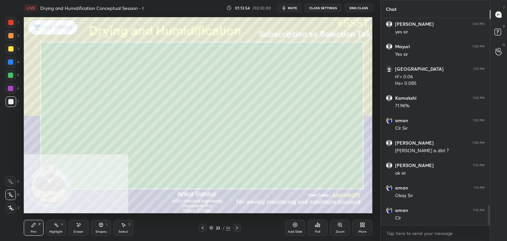
click at [96, 230] on div "Shapes" at bounding box center [100, 231] width 11 height 3
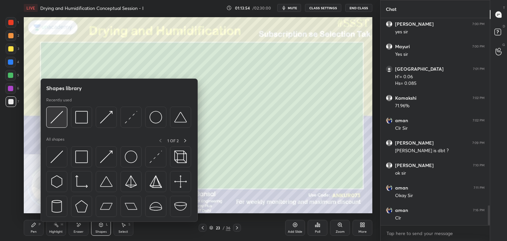
click at [61, 119] on img at bounding box center [56, 117] width 13 height 13
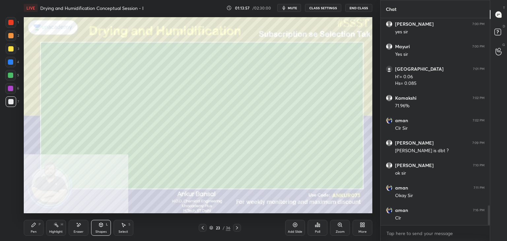
click at [34, 223] on icon at bounding box center [34, 225] width 4 height 4
click at [104, 225] on div "Shapes L" at bounding box center [101, 228] width 20 height 16
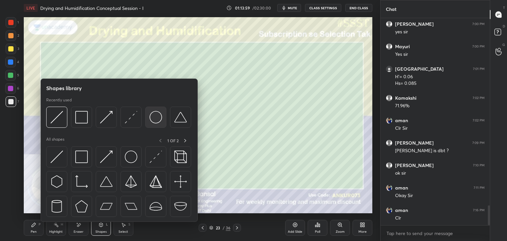
click at [151, 112] on img at bounding box center [155, 117] width 13 height 13
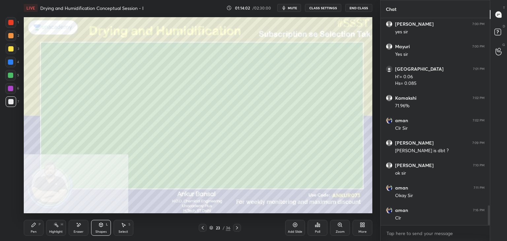
click at [101, 226] on icon at bounding box center [101, 225] width 0 height 2
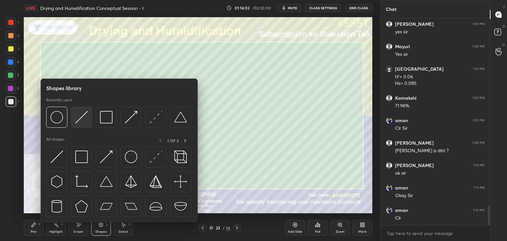
click at [82, 119] on img at bounding box center [81, 117] width 13 height 13
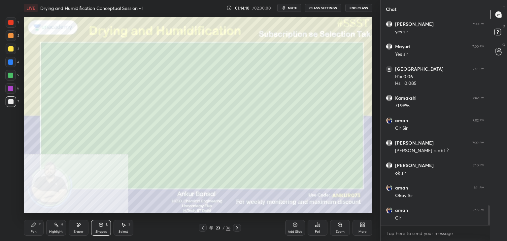
click at [101, 226] on icon at bounding box center [101, 225] width 4 height 4
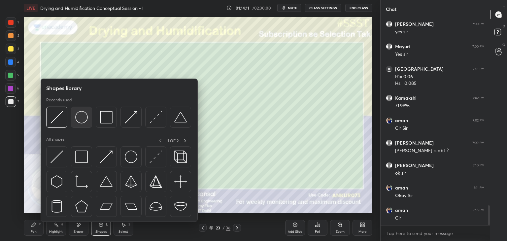
click at [81, 121] on img at bounding box center [81, 117] width 13 height 13
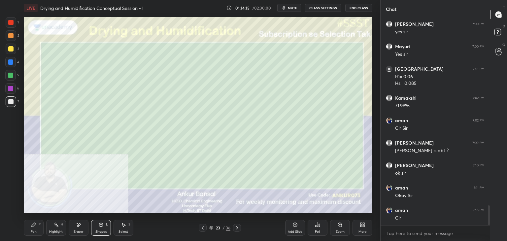
click at [102, 227] on icon at bounding box center [100, 224] width 5 height 5
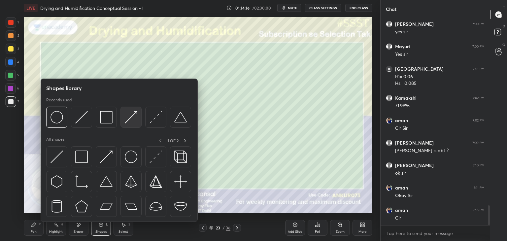
click at [132, 118] on img at bounding box center [131, 117] width 13 height 13
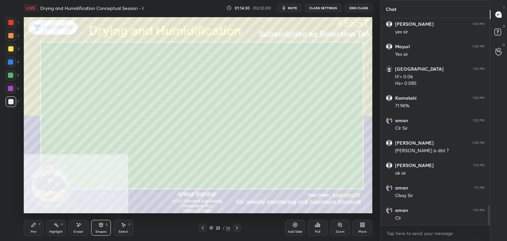
click at [34, 226] on icon at bounding box center [33, 224] width 5 height 5
click at [98, 227] on icon at bounding box center [100, 224] width 5 height 5
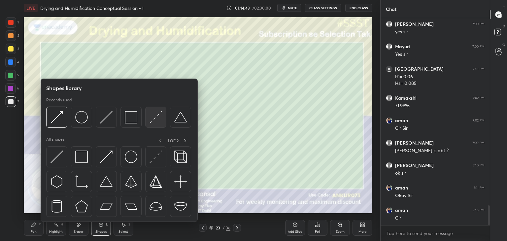
click at [148, 119] on div at bounding box center [155, 117] width 21 height 21
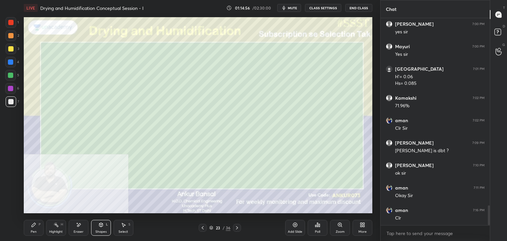
click at [37, 227] on div "Pen P" at bounding box center [34, 228] width 20 height 16
click at [79, 226] on icon at bounding box center [79, 224] width 4 height 3
click at [12, 183] on icon at bounding box center [10, 181] width 5 height 5
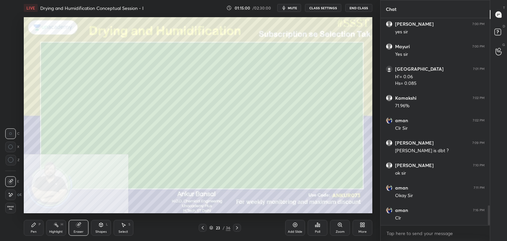
click at [10, 144] on div at bounding box center [10, 146] width 11 height 11
click at [96, 224] on div "Shapes L" at bounding box center [101, 228] width 20 height 16
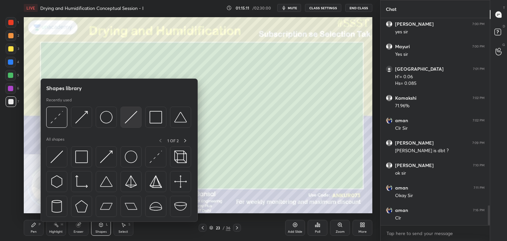
click at [129, 121] on img at bounding box center [131, 117] width 13 height 13
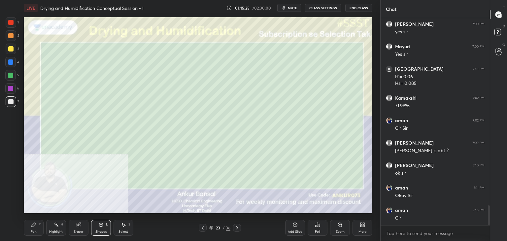
click at [38, 227] on div "Pen P" at bounding box center [34, 228] width 20 height 16
click at [11, 36] on div at bounding box center [10, 35] width 5 height 5
click at [11, 49] on div at bounding box center [10, 48] width 5 height 5
click at [11, 78] on div at bounding box center [10, 75] width 11 height 11
click at [99, 226] on icon at bounding box center [100, 224] width 5 height 5
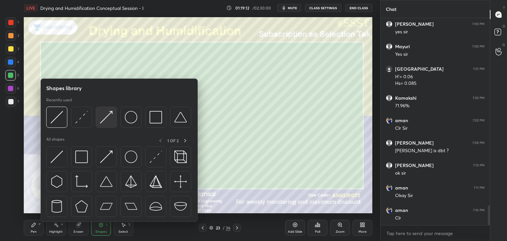
click at [100, 116] on img at bounding box center [106, 117] width 13 height 13
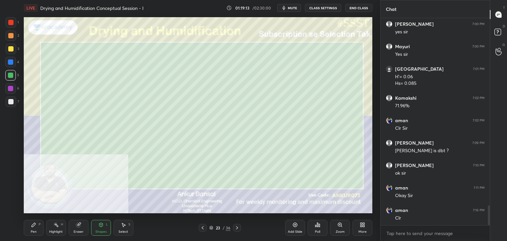
click at [11, 99] on div at bounding box center [10, 101] width 5 height 5
click at [25, 226] on div "Pen P" at bounding box center [34, 228] width 20 height 16
click at [337, 228] on div "Zoom" at bounding box center [340, 228] width 20 height 16
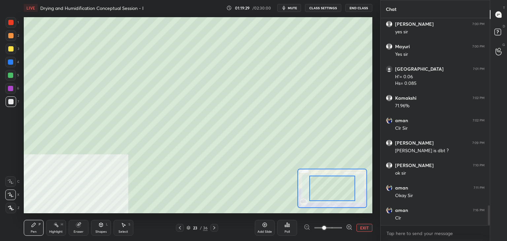
click at [347, 223] on div "Add Slide Poll EXIT" at bounding box center [313, 227] width 117 height 37
click at [347, 225] on icon at bounding box center [349, 227] width 4 height 4
click at [348, 224] on icon at bounding box center [349, 227] width 7 height 7
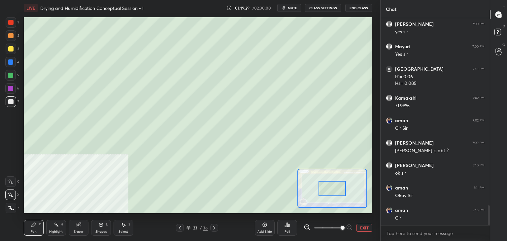
click at [344, 226] on span at bounding box center [342, 228] width 4 height 4
click at [368, 227] on button "EXIT" at bounding box center [364, 228] width 16 height 8
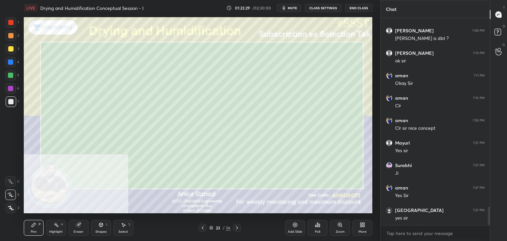
scroll to position [2101, 0]
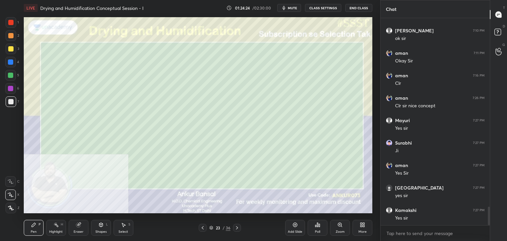
click at [364, 230] on div "More" at bounding box center [362, 231] width 8 height 3
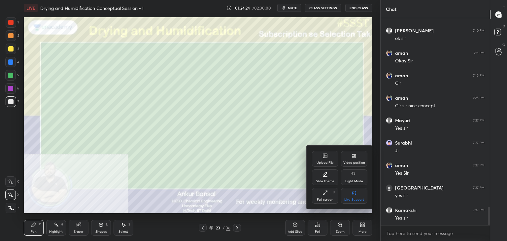
click at [318, 157] on div "Upload File" at bounding box center [325, 159] width 26 height 16
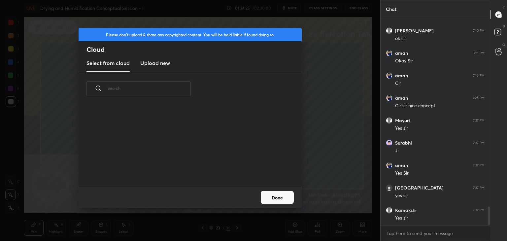
scroll to position [81, 212]
click at [151, 59] on h3 "Upload new" at bounding box center [155, 63] width 30 height 8
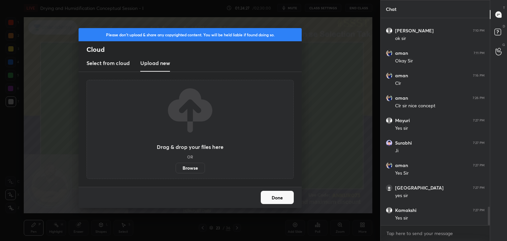
click at [191, 166] on label "Browse" at bounding box center [189, 168] width 29 height 11
click at [175, 166] on input "Browse" at bounding box center [175, 168] width 0 height 11
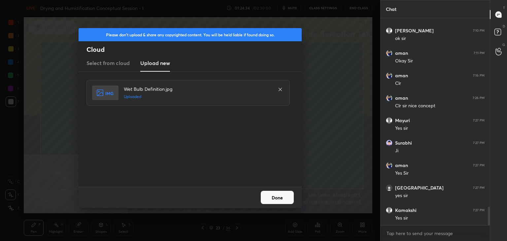
click at [274, 195] on button "Done" at bounding box center [277, 197] width 33 height 13
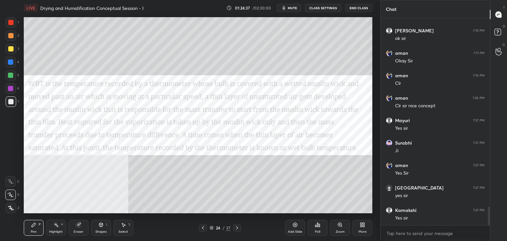
click at [102, 227] on icon at bounding box center [100, 224] width 5 height 5
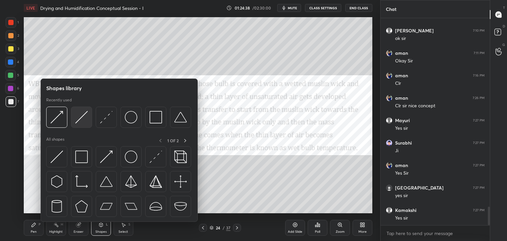
click at [82, 116] on img at bounding box center [81, 117] width 13 height 13
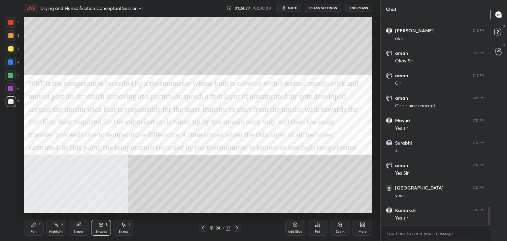
click at [11, 24] on div at bounding box center [10, 22] width 5 height 5
click at [33, 227] on div "Pen P" at bounding box center [34, 228] width 20 height 16
click at [8, 101] on div at bounding box center [10, 101] width 5 height 5
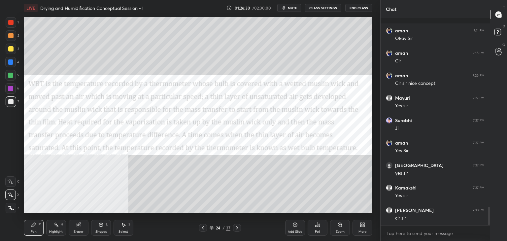
scroll to position [2152, 0]
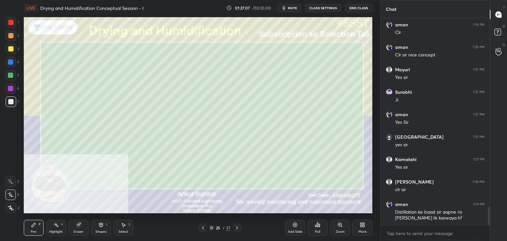
click at [95, 226] on div "Shapes L" at bounding box center [101, 228] width 20 height 16
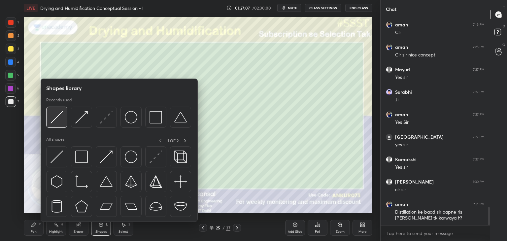
click at [61, 115] on img at bounding box center [56, 117] width 13 height 13
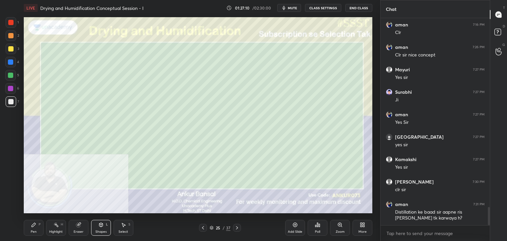
click at [35, 228] on div "Pen P" at bounding box center [34, 228] width 20 height 16
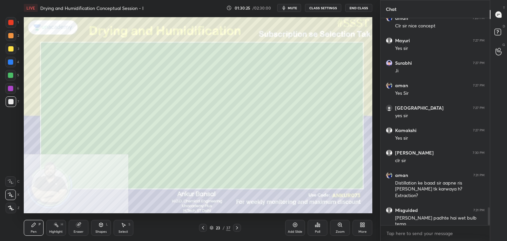
scroll to position [2203, 0]
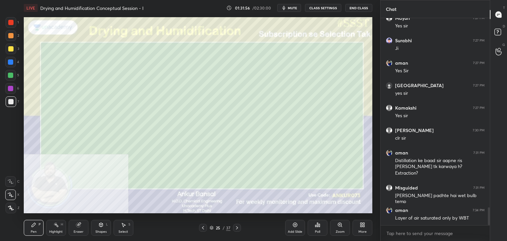
click at [98, 230] on div "Shapes" at bounding box center [100, 231] width 11 height 3
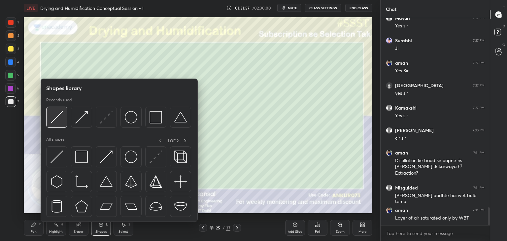
click at [55, 116] on img at bounding box center [56, 117] width 13 height 13
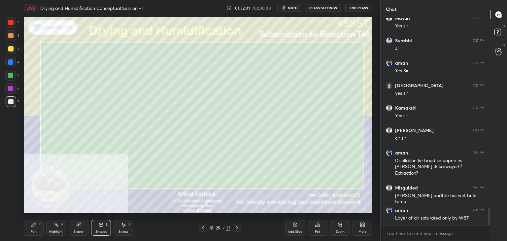
click at [32, 224] on icon at bounding box center [33, 224] width 5 height 5
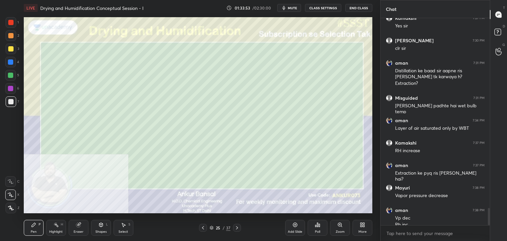
scroll to position [2299, 0]
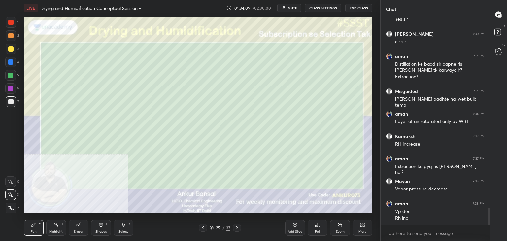
click at [97, 227] on div "Shapes L" at bounding box center [101, 228] width 20 height 16
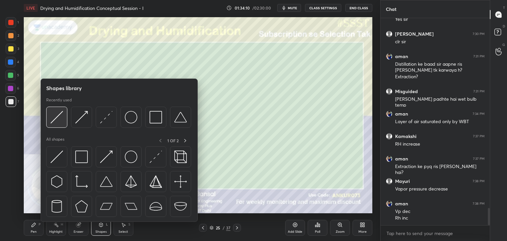
click at [59, 119] on img at bounding box center [56, 117] width 13 height 13
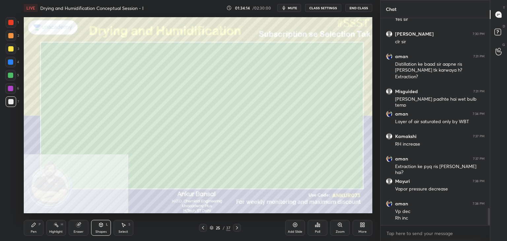
click at [31, 223] on icon at bounding box center [33, 224] width 5 height 5
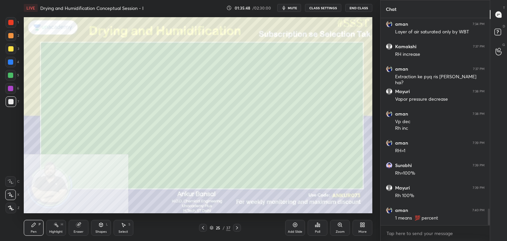
scroll to position [2412, 0]
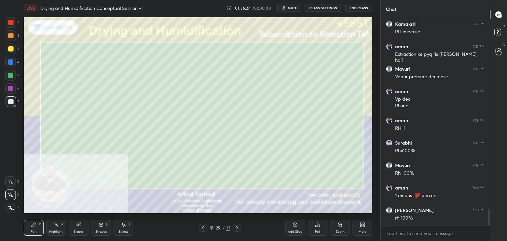
click at [99, 227] on icon at bounding box center [100, 224] width 5 height 5
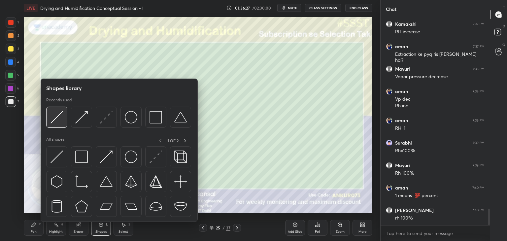
click at [58, 115] on img at bounding box center [56, 117] width 13 height 13
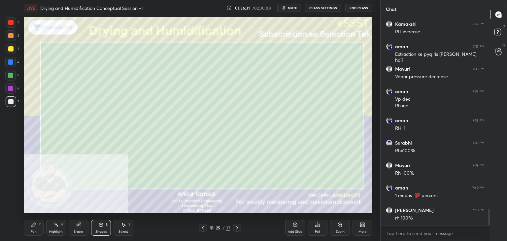
click at [101, 227] on icon at bounding box center [101, 225] width 0 height 2
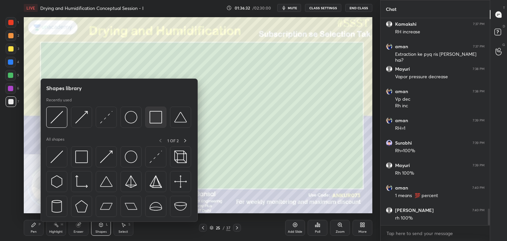
click at [162, 112] on img at bounding box center [155, 117] width 13 height 13
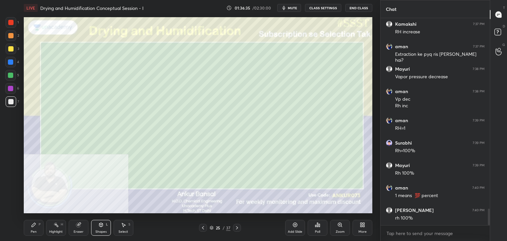
click at [35, 226] on icon at bounding box center [33, 224] width 5 height 5
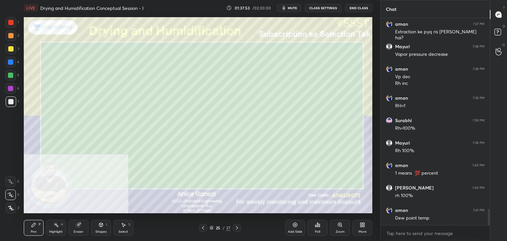
click at [373, 189] on div "Setting up your live class Poll for secs No correct answer Start poll" at bounding box center [198, 115] width 354 height 199
click at [361, 223] on icon at bounding box center [361, 224] width 2 height 2
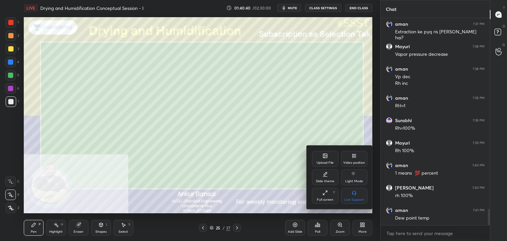
click at [320, 156] on div "Upload File" at bounding box center [325, 159] width 26 height 16
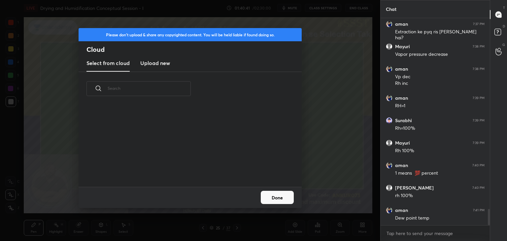
scroll to position [81, 212]
click at [154, 60] on h3 "Upload new" at bounding box center [155, 63] width 30 height 8
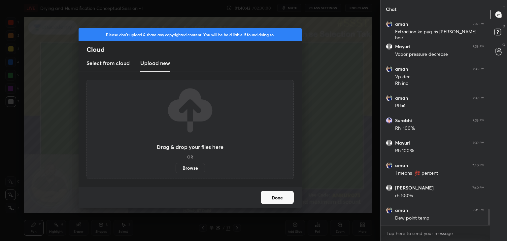
click at [189, 165] on label "Browse" at bounding box center [189, 168] width 29 height 11
click at [175, 165] on input "Browse" at bounding box center [175, 168] width 0 height 11
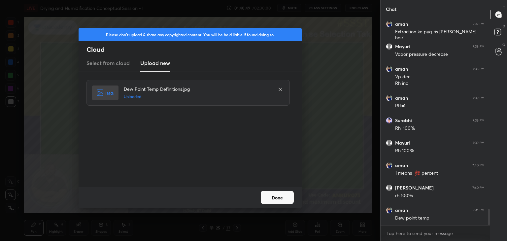
click at [280, 201] on button "Done" at bounding box center [277, 197] width 33 height 13
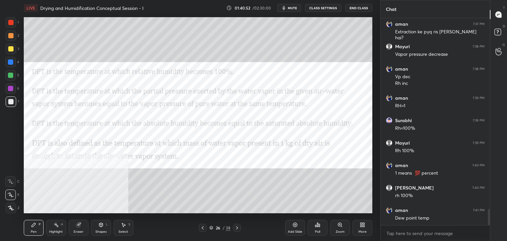
click at [362, 226] on icon at bounding box center [363, 226] width 2 height 2
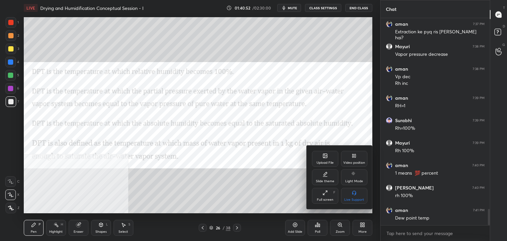
click at [357, 158] on div "Video position" at bounding box center [354, 159] width 26 height 16
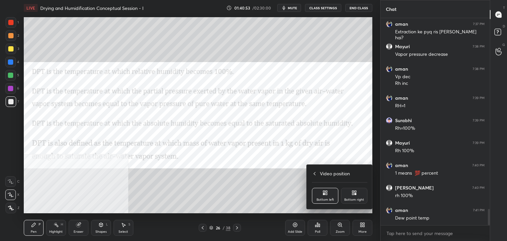
click at [357, 198] on div "Bottom right" at bounding box center [354, 199] width 20 height 3
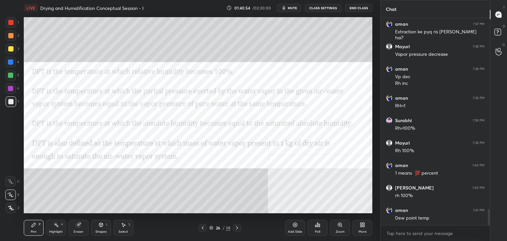
click at [101, 228] on div "Shapes L" at bounding box center [101, 228] width 20 height 16
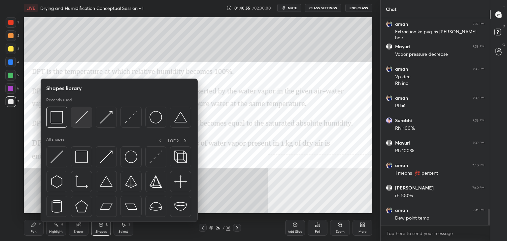
click at [78, 111] on img at bounding box center [81, 117] width 13 height 13
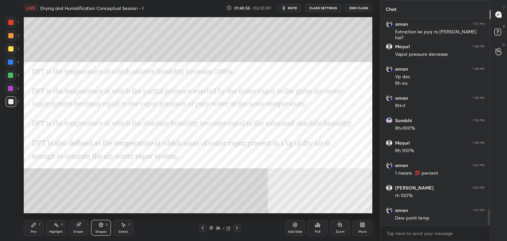
click at [11, 21] on div at bounding box center [10, 22] width 5 height 5
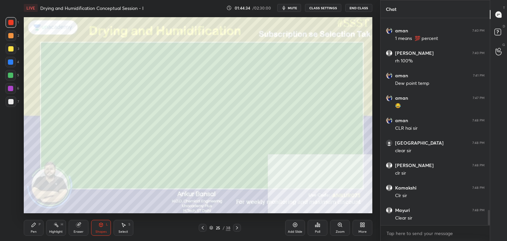
scroll to position [2591, 0]
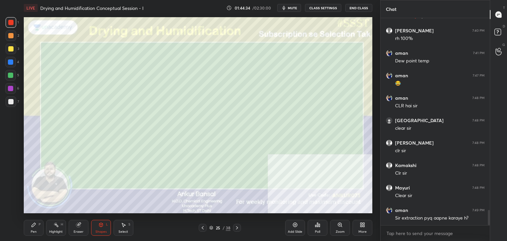
click at [32, 229] on div "Pen P" at bounding box center [34, 228] width 20 height 16
click at [13, 102] on div at bounding box center [10, 101] width 5 height 5
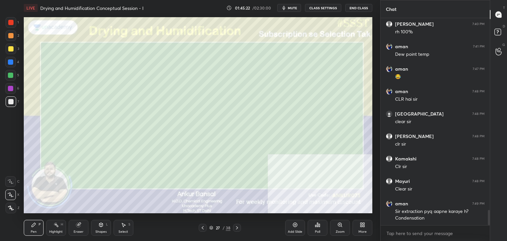
click at [98, 227] on div "Shapes L" at bounding box center [101, 228] width 20 height 16
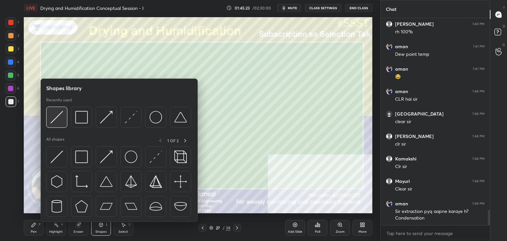
click at [56, 118] on img at bounding box center [56, 117] width 13 height 13
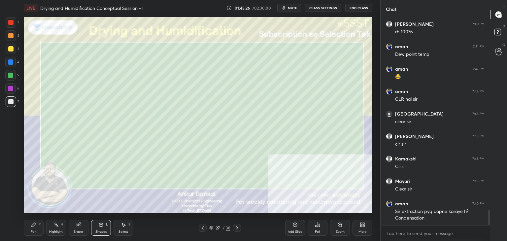
click at [30, 233] on div "Pen P" at bounding box center [34, 228] width 20 height 16
click at [98, 225] on icon at bounding box center [100, 224] width 5 height 5
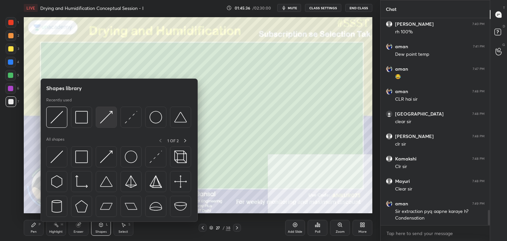
click at [98, 118] on div at bounding box center [106, 117] width 21 height 21
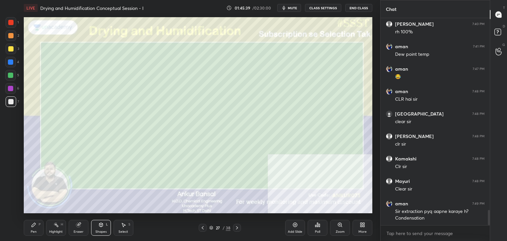
click at [36, 225] on icon at bounding box center [33, 224] width 5 height 5
click at [100, 229] on div "Shapes L" at bounding box center [101, 228] width 20 height 16
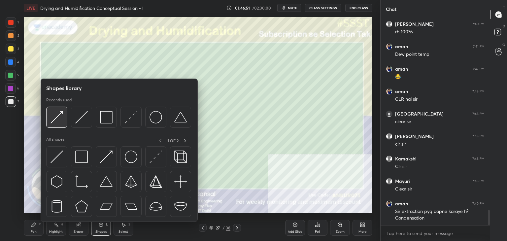
click at [59, 123] on img at bounding box center [56, 117] width 13 height 13
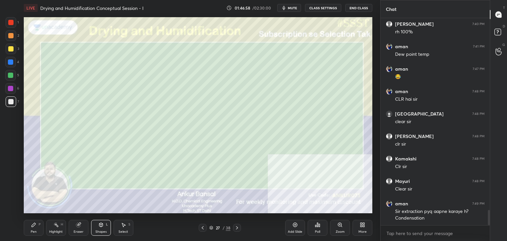
click at [28, 225] on div "Pen P" at bounding box center [34, 228] width 20 height 16
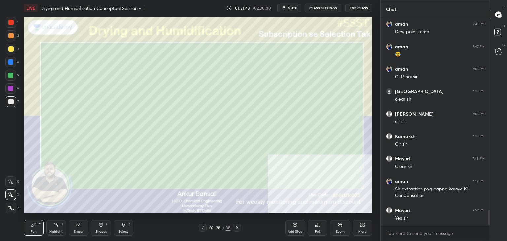
scroll to position [2642, 0]
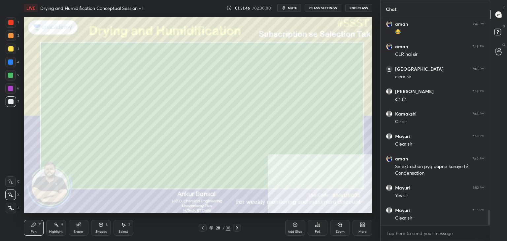
click at [100, 227] on div "Shapes L" at bounding box center [101, 228] width 20 height 16
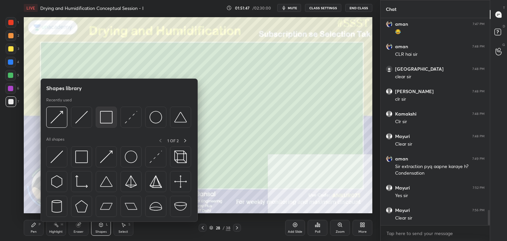
click at [107, 113] on img at bounding box center [106, 117] width 13 height 13
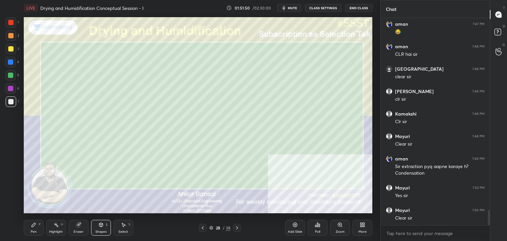
click at [37, 231] on div "Pen P" at bounding box center [34, 228] width 20 height 16
click at [363, 231] on div "More" at bounding box center [362, 231] width 8 height 3
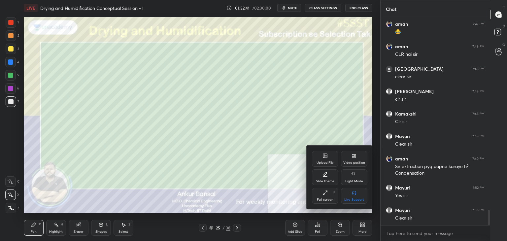
click at [351, 158] on icon at bounding box center [353, 155] width 5 height 5
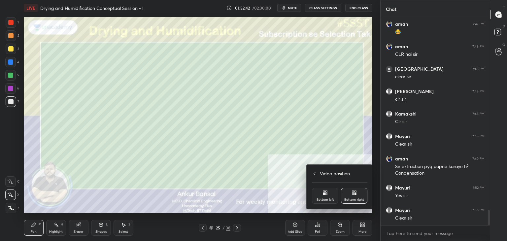
click at [319, 196] on div "Bottom left" at bounding box center [325, 196] width 26 height 16
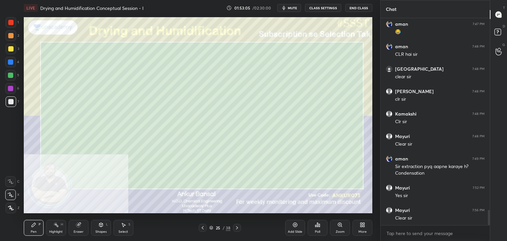
scroll to position [2665, 0]
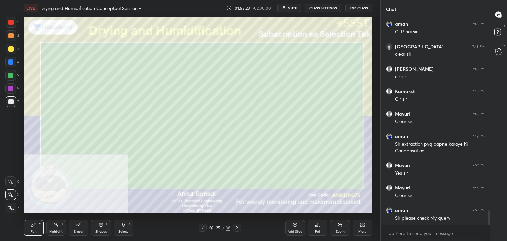
click at [344, 213] on div "Add Slide Poll Zoom More" at bounding box center [328, 227] width 87 height 37
click at [362, 228] on div "More" at bounding box center [362, 228] width 20 height 16
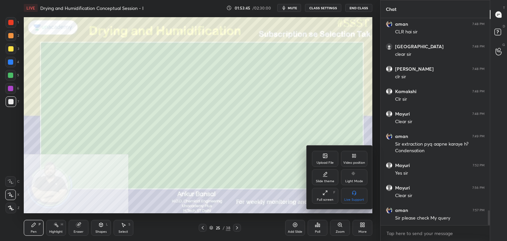
click at [317, 156] on div "Upload File" at bounding box center [325, 159] width 26 height 16
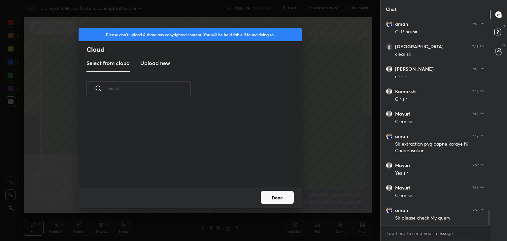
scroll to position [81, 212]
click at [153, 62] on h3 "Upload new" at bounding box center [155, 63] width 30 height 8
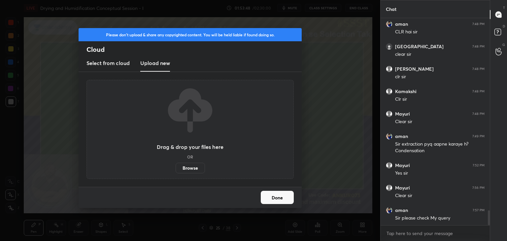
click at [189, 166] on label "Browse" at bounding box center [189, 168] width 29 height 11
click at [175, 166] on input "Browse" at bounding box center [175, 168] width 0 height 11
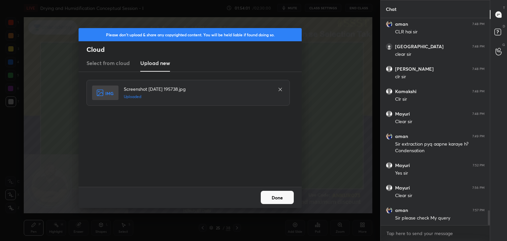
click at [270, 196] on button "Done" at bounding box center [277, 197] width 33 height 13
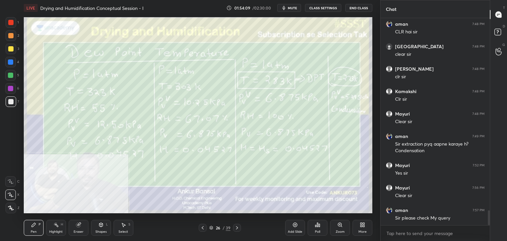
scroll to position [2687, 0]
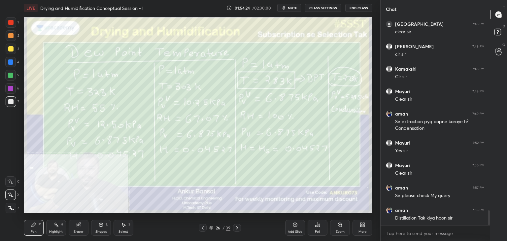
click at [319, 229] on div "Poll" at bounding box center [317, 228] width 20 height 16
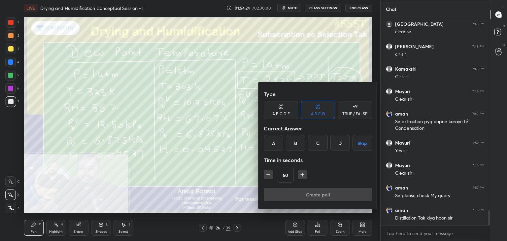
scroll to position [2710, 0]
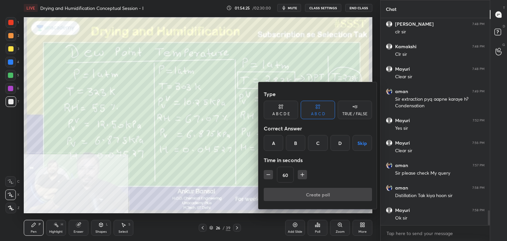
click at [286, 172] on input "60" at bounding box center [285, 175] width 16 height 16
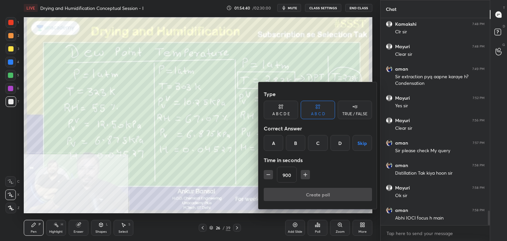
type input "900"
click at [364, 142] on button "Skip" at bounding box center [361, 143] width 19 height 16
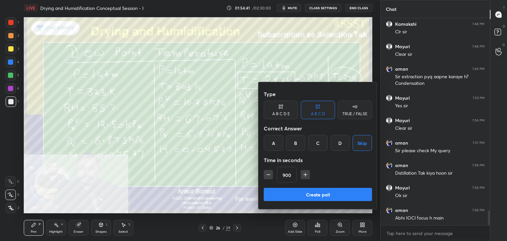
click at [333, 195] on button "Create poll" at bounding box center [318, 194] width 108 height 13
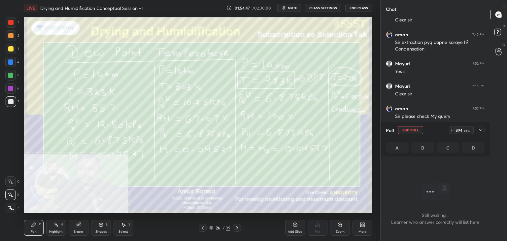
scroll to position [2789, 0]
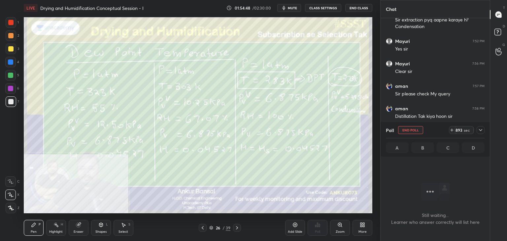
click at [480, 129] on icon at bounding box center [480, 129] width 5 height 5
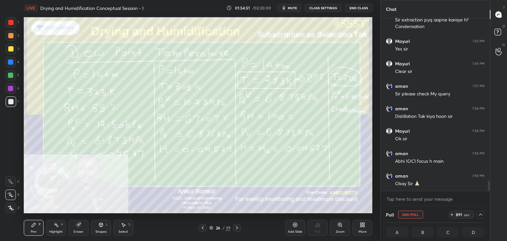
click at [479, 214] on icon at bounding box center [480, 214] width 5 height 5
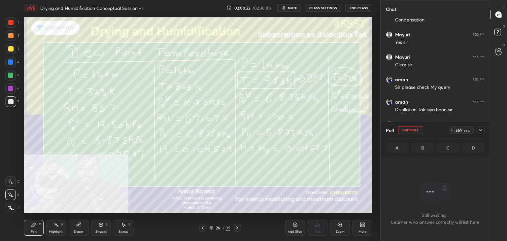
scroll to position [2819, 0]
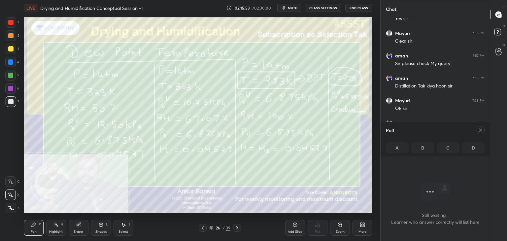
click at [482, 130] on icon at bounding box center [480, 129] width 5 height 5
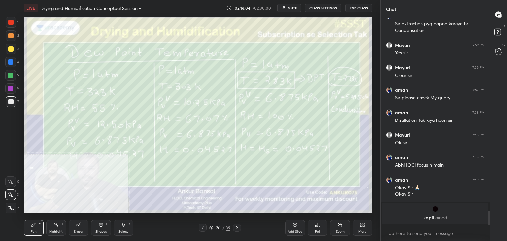
scroll to position [2466, 0]
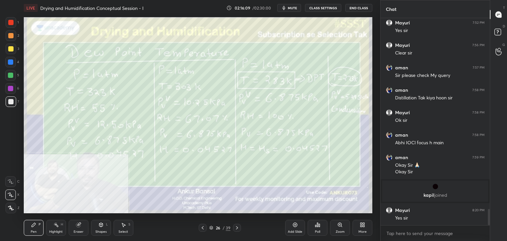
click at [237, 227] on icon at bounding box center [236, 227] width 5 height 5
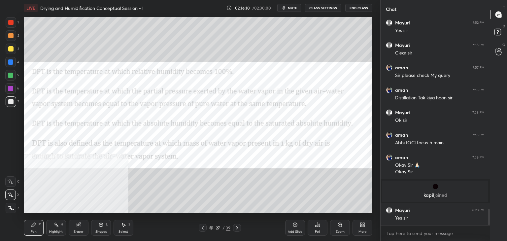
scroll to position [2488, 0]
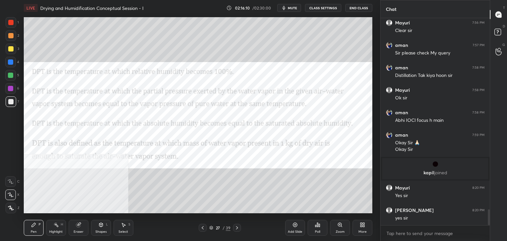
click at [237, 227] on icon at bounding box center [237, 227] width 2 height 3
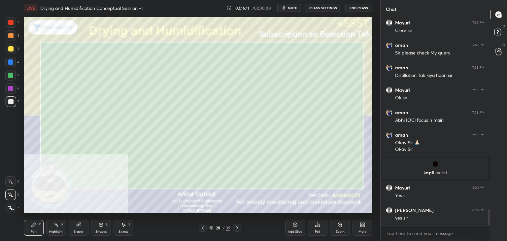
click at [238, 226] on icon at bounding box center [236, 227] width 5 height 5
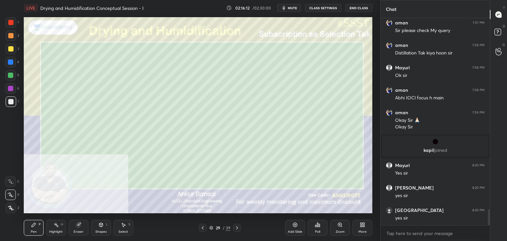
click at [236, 227] on icon at bounding box center [236, 227] width 5 height 5
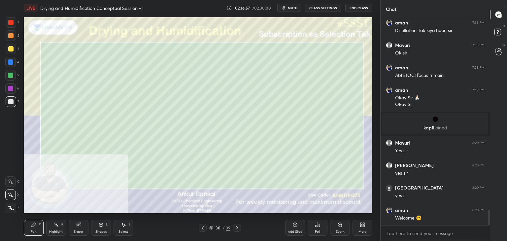
click at [239, 227] on icon at bounding box center [236, 227] width 5 height 5
click at [102, 226] on icon at bounding box center [101, 225] width 4 height 4
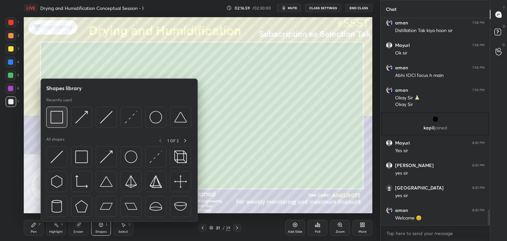
click at [54, 117] on img at bounding box center [56, 117] width 13 height 13
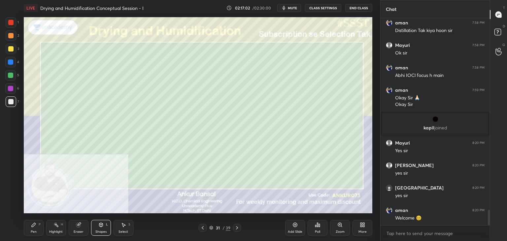
click at [34, 227] on icon at bounding box center [33, 224] width 5 height 5
click at [9, 60] on div at bounding box center [10, 61] width 5 height 5
click at [11, 208] on icon at bounding box center [11, 207] width 6 height 5
click at [102, 226] on icon at bounding box center [101, 225] width 4 height 4
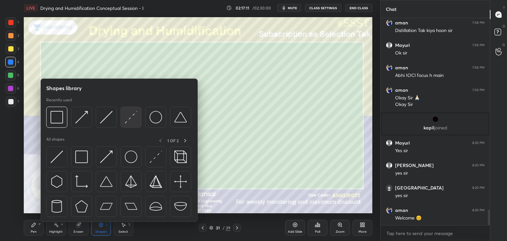
click at [125, 117] on img at bounding box center [131, 117] width 13 height 13
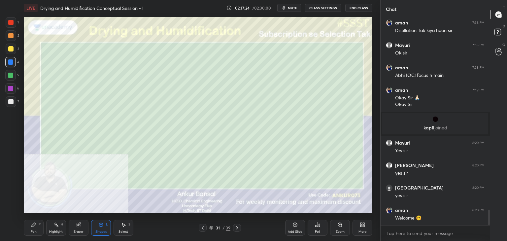
click at [37, 227] on div "Pen P" at bounding box center [34, 228] width 20 height 16
click at [9, 49] on div at bounding box center [10, 48] width 5 height 5
click at [8, 197] on icon at bounding box center [11, 194] width 6 height 5
click at [103, 229] on div "Shapes L" at bounding box center [101, 228] width 20 height 16
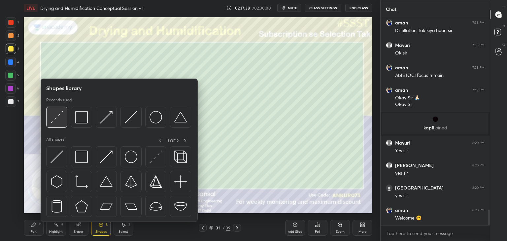
click at [56, 114] on img at bounding box center [56, 117] width 13 height 13
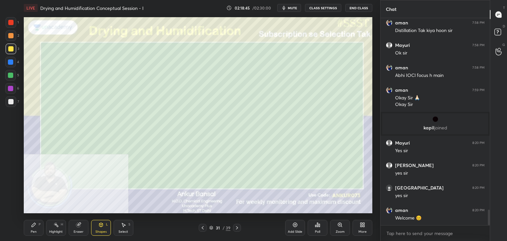
click at [37, 221] on div "Pen P" at bounding box center [34, 228] width 20 height 16
click at [12, 37] on div at bounding box center [10, 35] width 5 height 5
click at [12, 53] on div at bounding box center [11, 49] width 11 height 11
click at [8, 104] on div at bounding box center [11, 101] width 11 height 11
click at [237, 229] on icon at bounding box center [236, 227] width 5 height 5
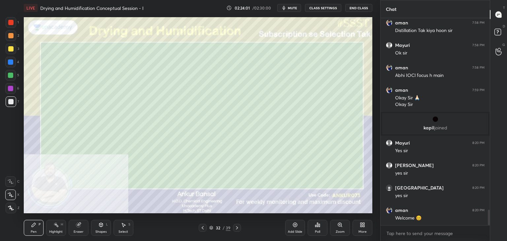
click at [101, 230] on div "Shapes" at bounding box center [100, 231] width 11 height 3
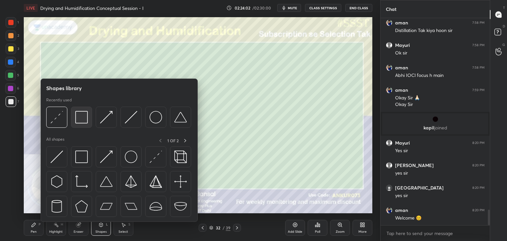
click at [84, 121] on img at bounding box center [81, 117] width 13 height 13
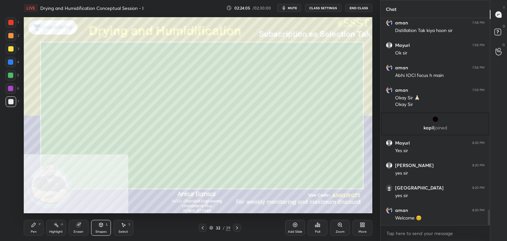
click at [40, 231] on div "Pen P" at bounding box center [34, 228] width 20 height 16
click at [294, 9] on span "mute" at bounding box center [292, 8] width 9 height 5
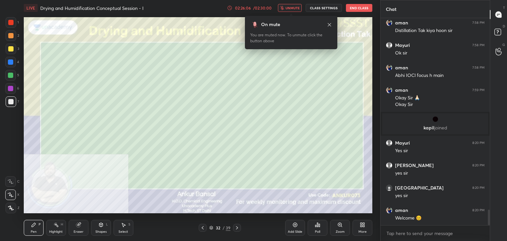
click at [328, 25] on icon at bounding box center [328, 24] width 3 height 3
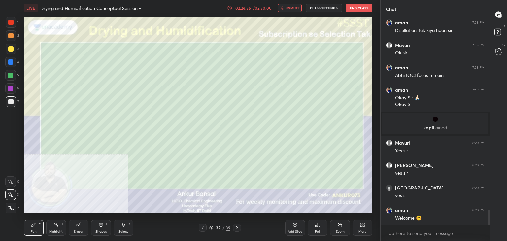
click at [289, 8] on span "unmute" at bounding box center [292, 8] width 14 height 5
click at [200, 230] on div at bounding box center [203, 228] width 8 height 8
click at [237, 228] on icon at bounding box center [237, 227] width 2 height 3
click at [78, 226] on icon at bounding box center [78, 225] width 4 height 4
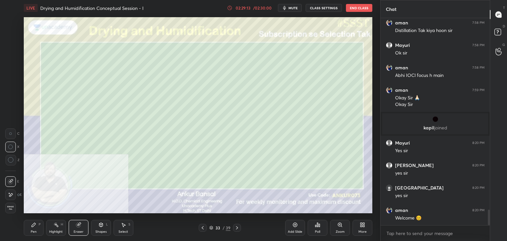
click at [12, 192] on icon at bounding box center [10, 195] width 5 height 6
click at [32, 227] on icon at bounding box center [34, 225] width 4 height 4
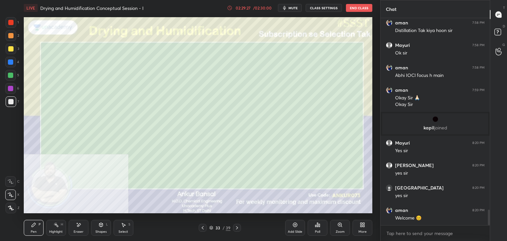
click at [82, 223] on div "Eraser" at bounding box center [79, 228] width 20 height 16
click at [32, 231] on div "Pen" at bounding box center [34, 231] width 6 height 3
click at [76, 224] on icon at bounding box center [78, 225] width 5 height 6
click at [36, 227] on div "Pen P" at bounding box center [34, 228] width 20 height 16
click at [97, 228] on div "Shapes L" at bounding box center [101, 228] width 20 height 16
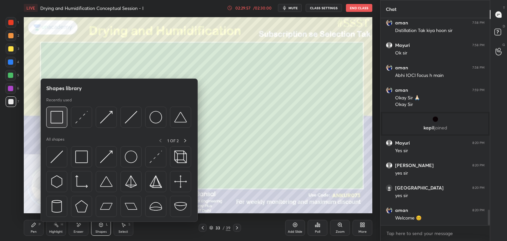
click at [64, 119] on div at bounding box center [56, 117] width 21 height 21
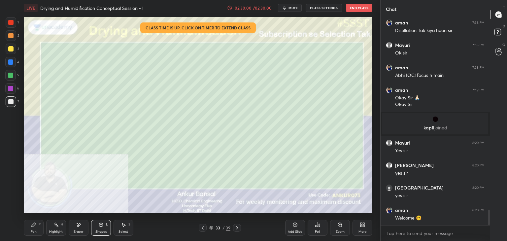
click at [42, 223] on div "Pen P" at bounding box center [34, 228] width 20 height 16
click at [97, 228] on div "Shapes L" at bounding box center [101, 228] width 20 height 16
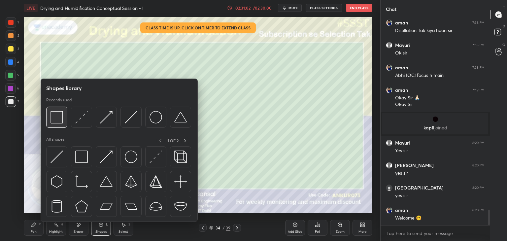
click at [60, 122] on img at bounding box center [56, 117] width 13 height 13
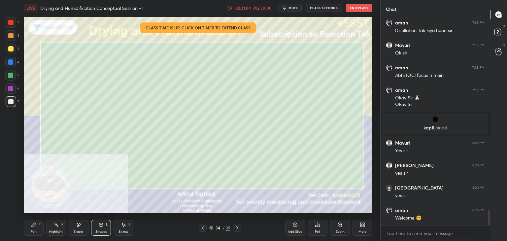
click at [38, 227] on div "Pen P" at bounding box center [34, 228] width 20 height 16
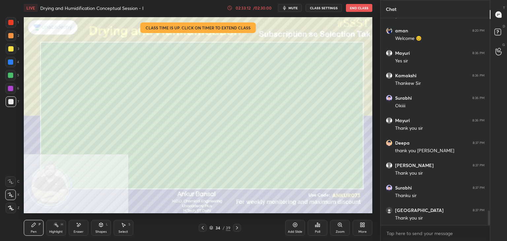
scroll to position [2719, 0]
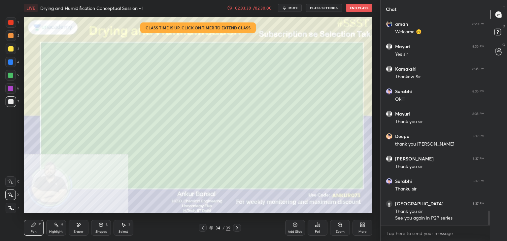
click at [356, 8] on button "End Class" at bounding box center [359, 8] width 26 height 8
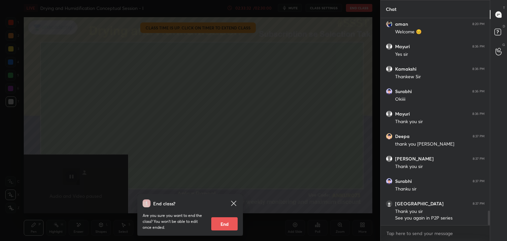
click at [220, 223] on button "End" at bounding box center [224, 223] width 26 height 13
type textarea "x"
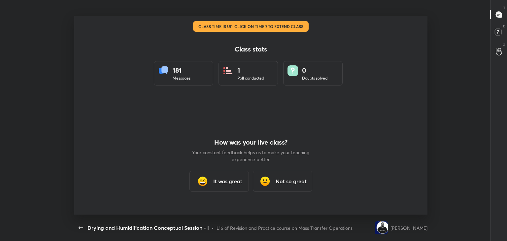
scroll to position [0, 0]
click at [224, 179] on h3 "It was great" at bounding box center [227, 181] width 29 height 8
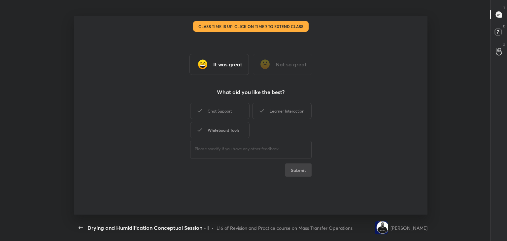
click at [229, 125] on div "Whiteboard Tools" at bounding box center [219, 130] width 59 height 16
drag, startPoint x: 229, startPoint y: 111, endPoint x: 244, endPoint y: 111, distance: 14.8
click at [230, 111] on div "Chat Support" at bounding box center [219, 111] width 59 height 16
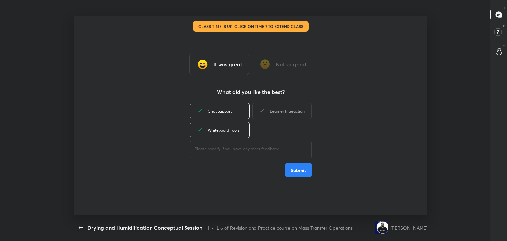
click at [280, 111] on div "Learner Interaction" at bounding box center [281, 111] width 59 height 16
click at [293, 176] on button "Submit" at bounding box center [298, 169] width 26 height 13
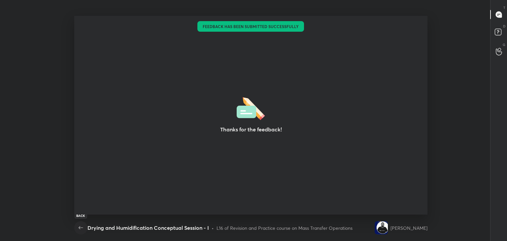
click at [80, 229] on icon "button" at bounding box center [81, 228] width 8 height 8
